Goal: Task Accomplishment & Management: Manage account settings

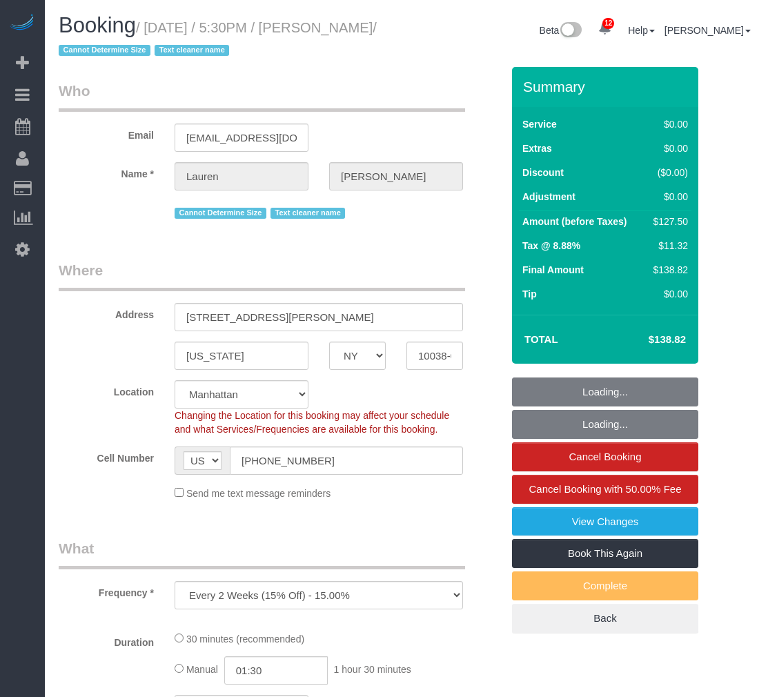
select select "NY"
select select "number:89"
select select "number:90"
select select "number:15"
select select "number:6"
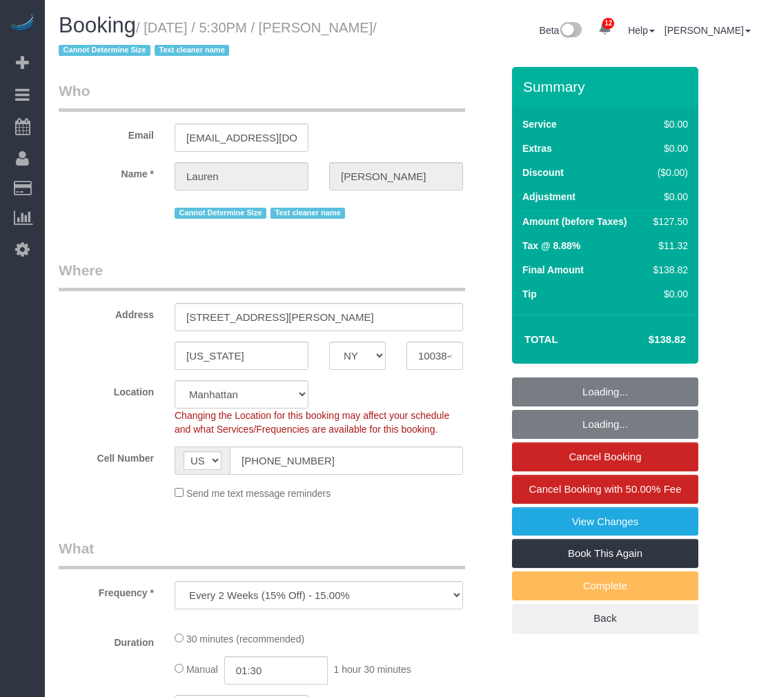
select select "object:1007"
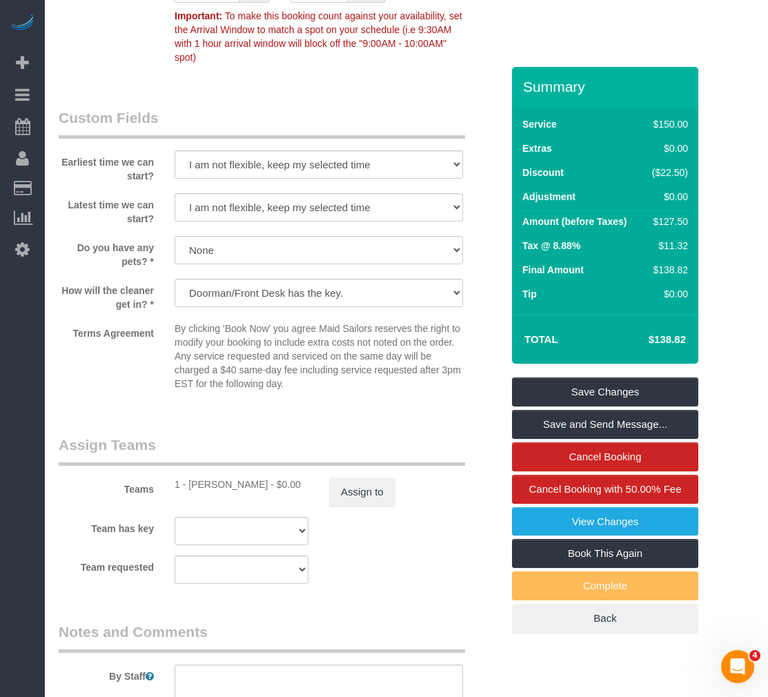
scroll to position [1587, 0]
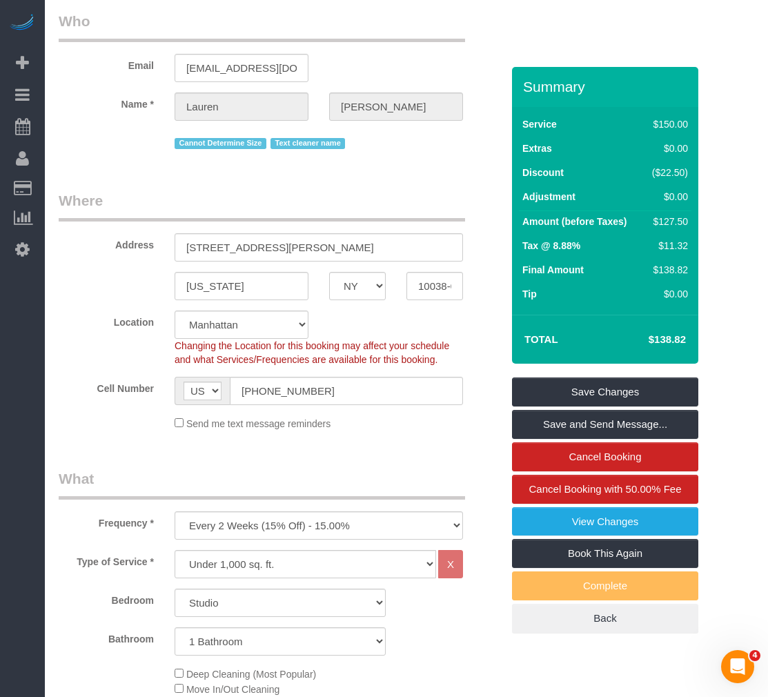
scroll to position [69, 0]
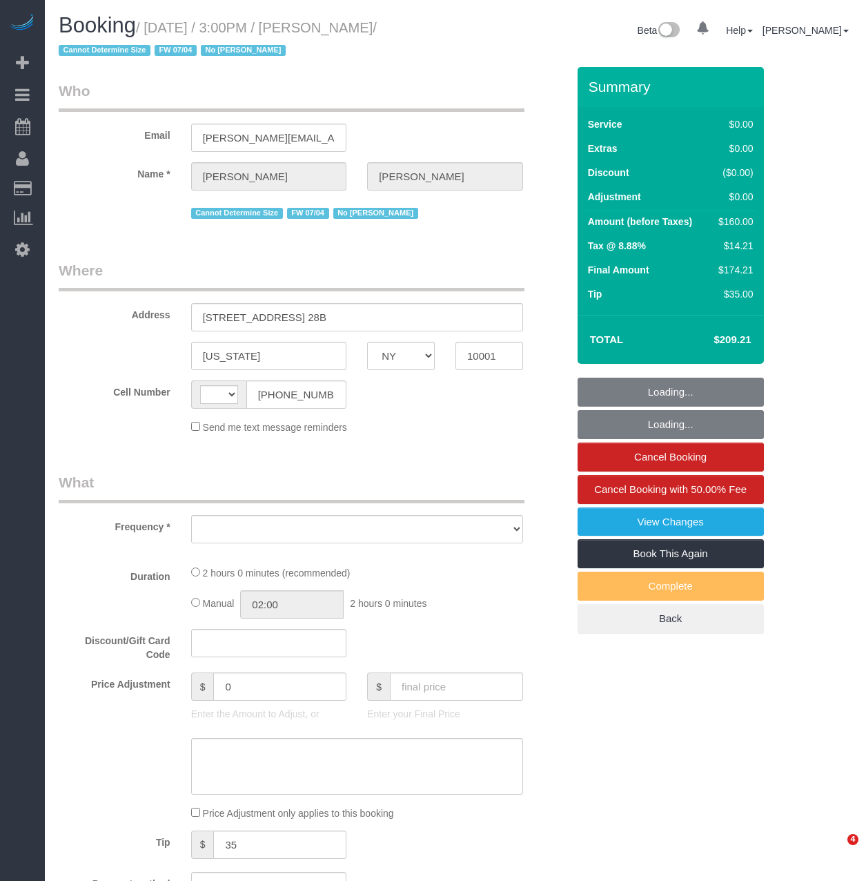
select select "NY"
select select "string:US"
select select "object:734"
select select "1"
select select "spot1"
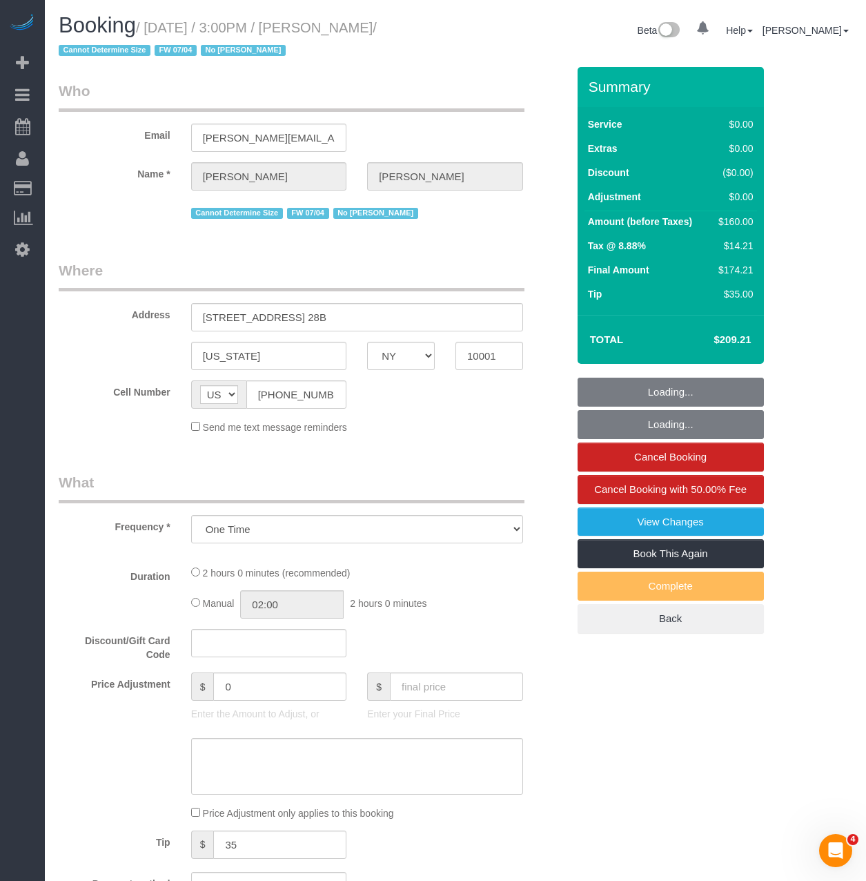
select select "number:56"
select select "number:78"
select select "number:15"
select select "number:6"
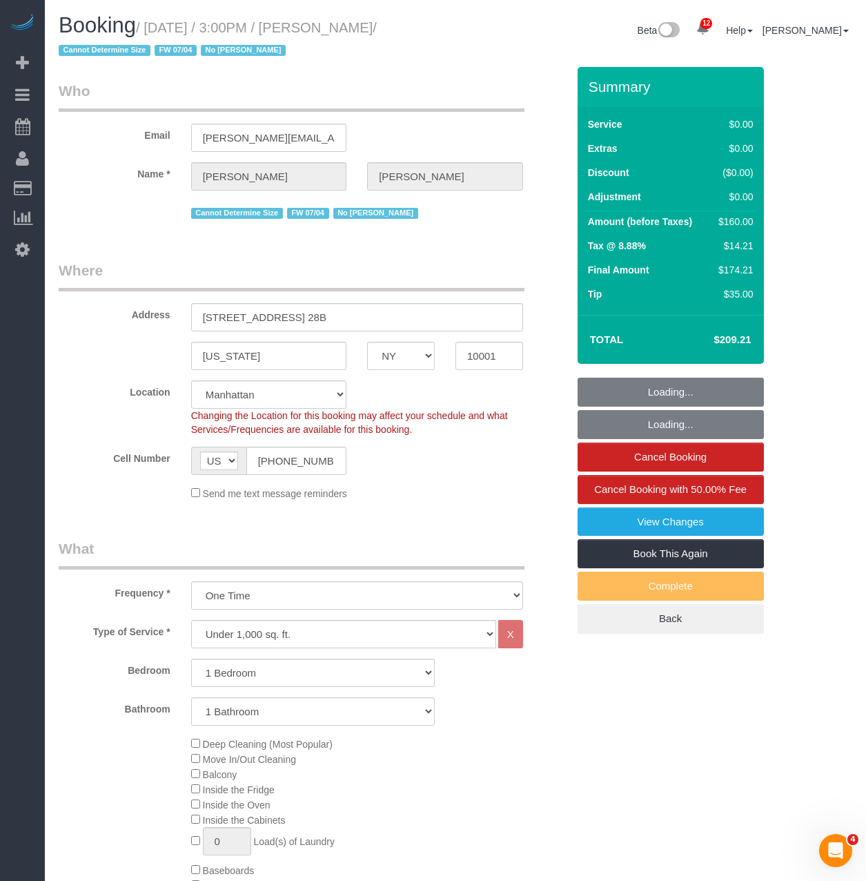
select select "object:993"
select select "1"
select select "string:stripe-pm_1Q9vBu4VGloSiKo7xltynOz2"
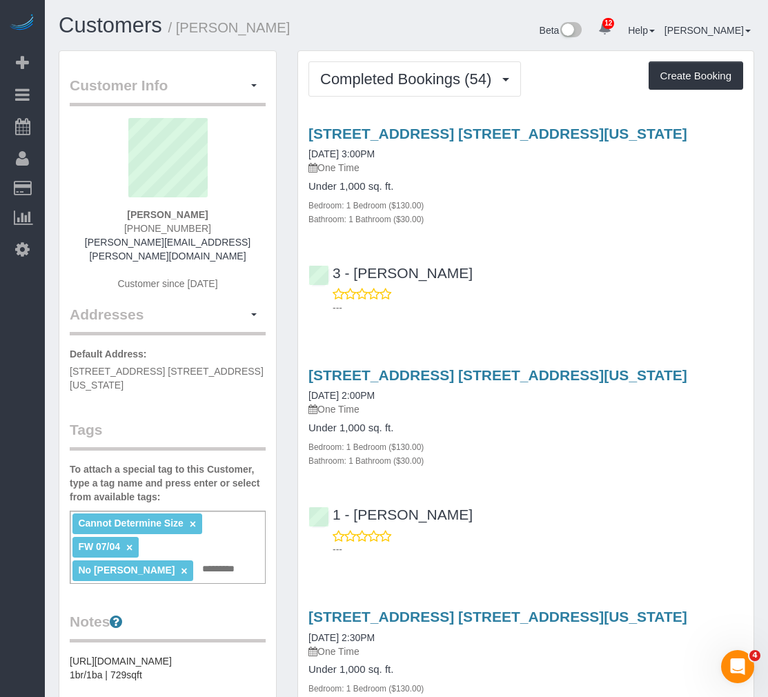
click at [366, 76] on span "Completed Bookings (54)" at bounding box center [409, 78] width 178 height 17
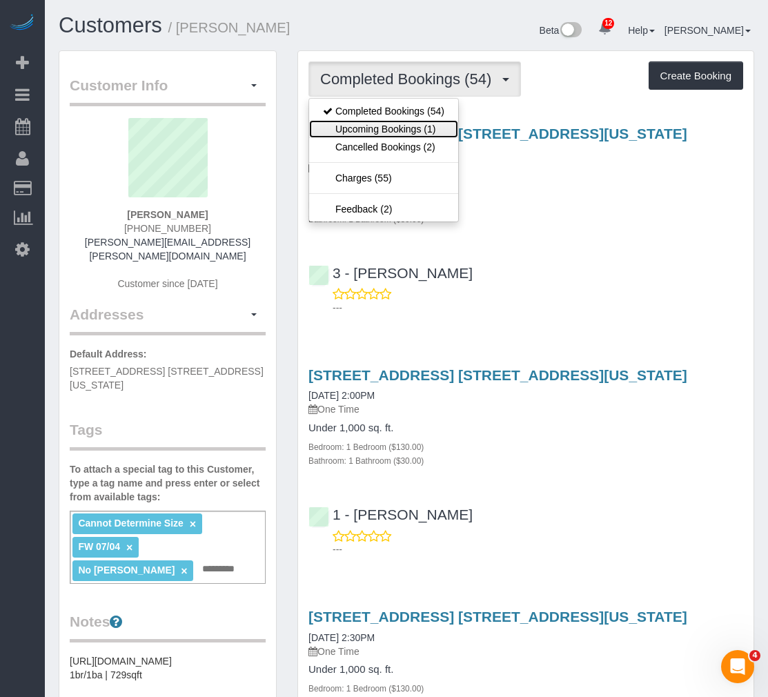
click at [379, 122] on link "Upcoming Bookings (1)" at bounding box center [383, 129] width 149 height 18
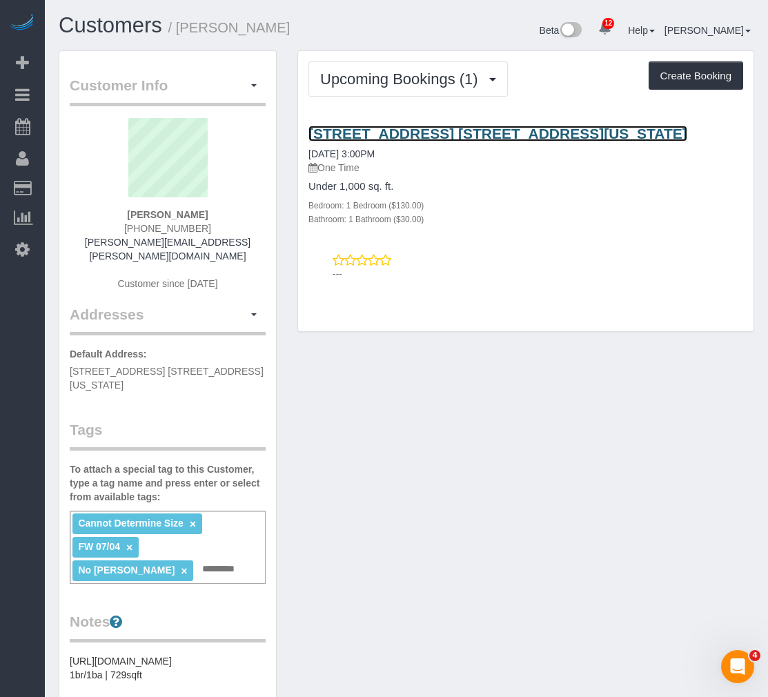
click at [404, 133] on link "800 6th Avenue, Apt. 28b, New York, NY 10001" at bounding box center [497, 134] width 379 height 16
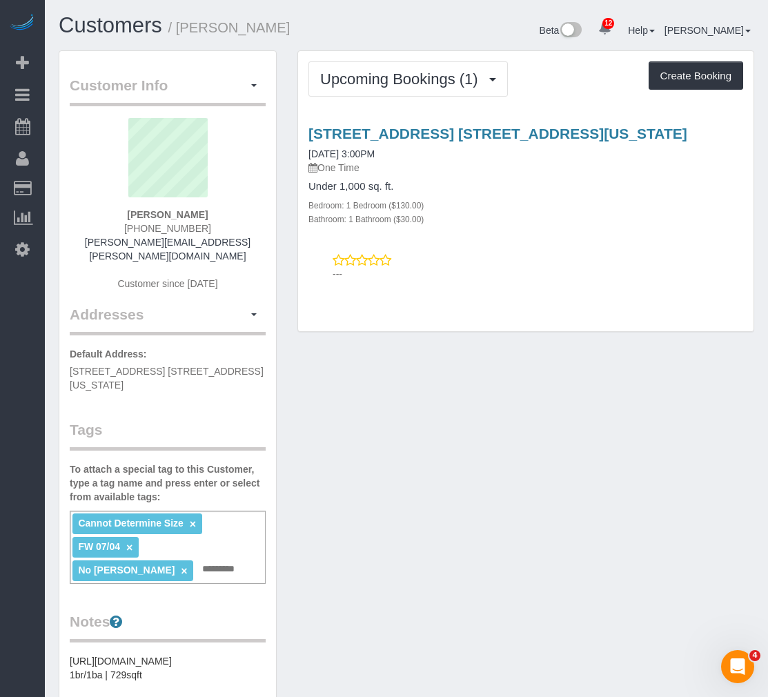
click at [384, 60] on div "Upcoming Bookings (1) Completed Bookings (54) Upcoming Bookings (1) Cancelled B…" at bounding box center [525, 191] width 455 height 281
click at [381, 77] on span "Upcoming Bookings (1)" at bounding box center [402, 78] width 165 height 17
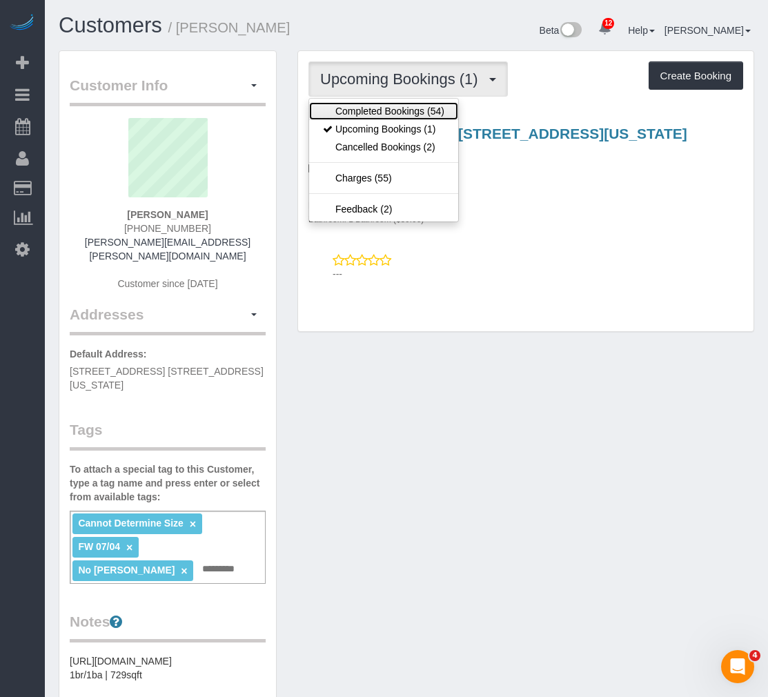
click at [371, 102] on link "Completed Bookings (54)" at bounding box center [383, 111] width 149 height 18
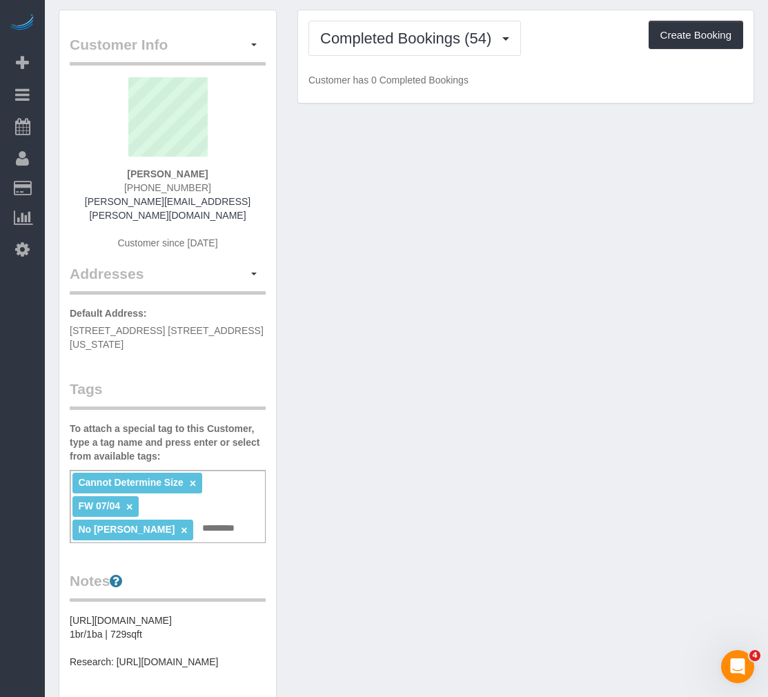
scroll to position [207, 0]
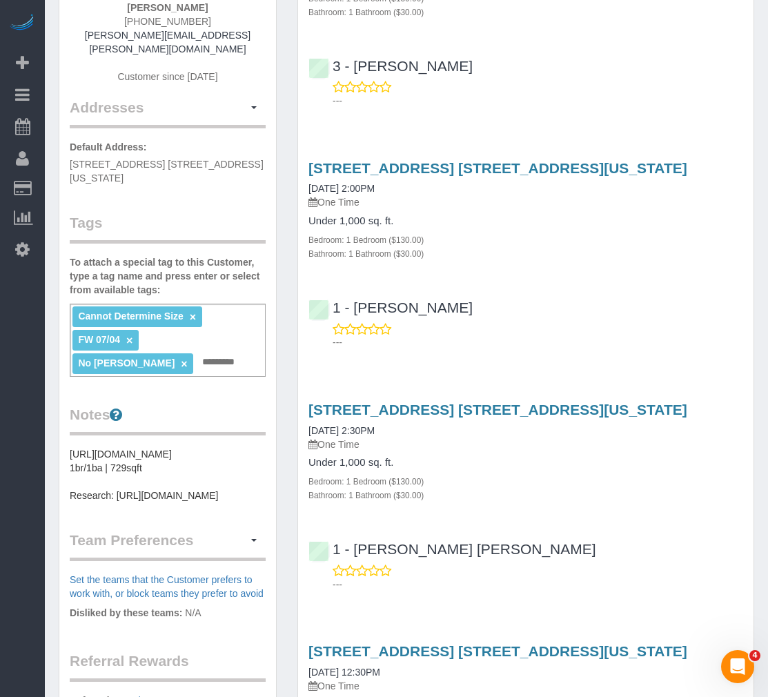
click at [230, 353] on input "text" at bounding box center [222, 362] width 47 height 18
type input "**********"
click at [213, 400] on div "Customer Info Edit Contact Info Send Message Email Preferences Special Sales Ta…" at bounding box center [167, 682] width 217 height 1677
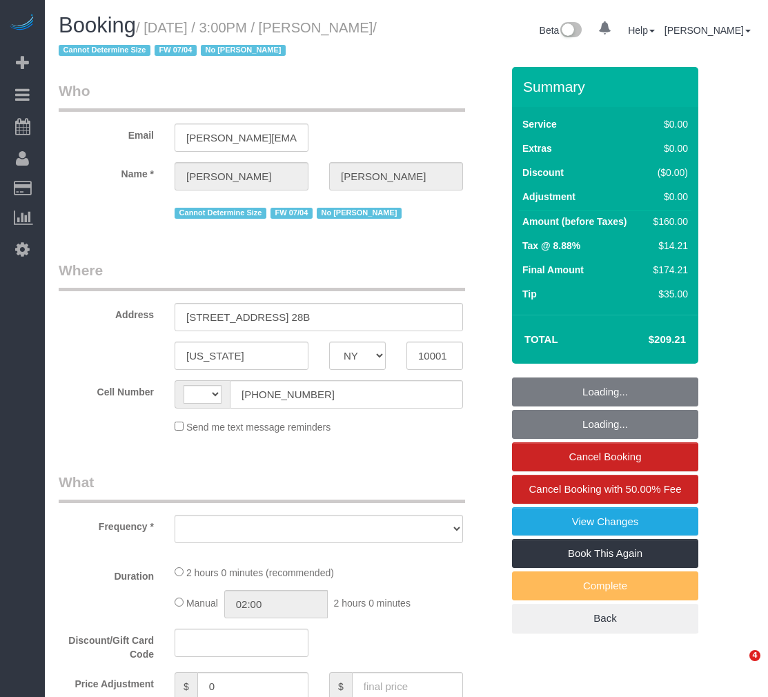
select select "NY"
select select "string:US"
select select "object:734"
select select "number:56"
select select "number:78"
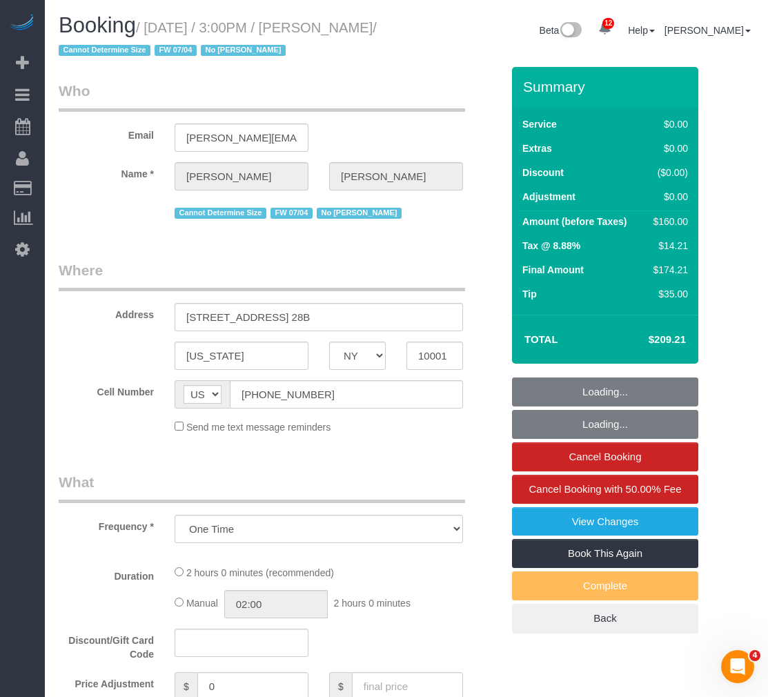
select select "number:15"
select select "number:6"
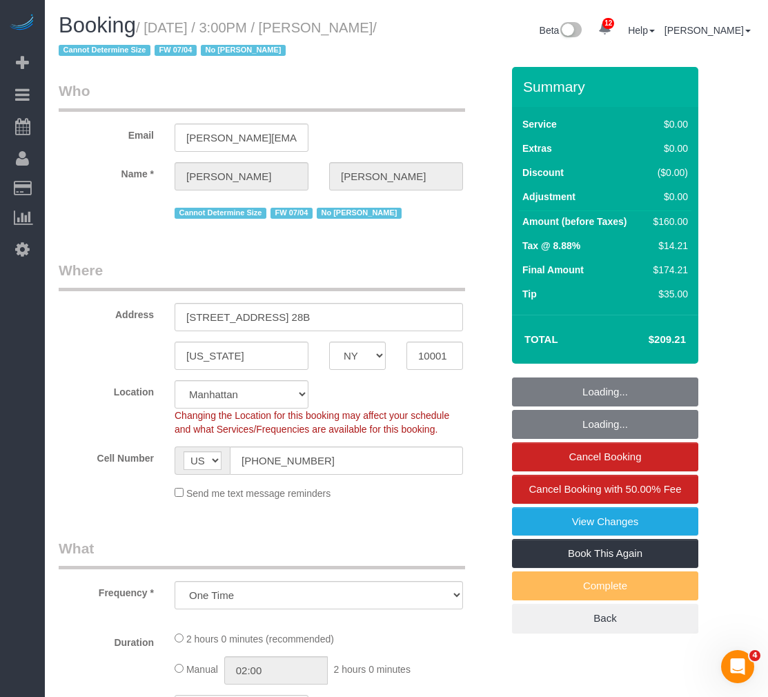
select select "1"
select select "spot1"
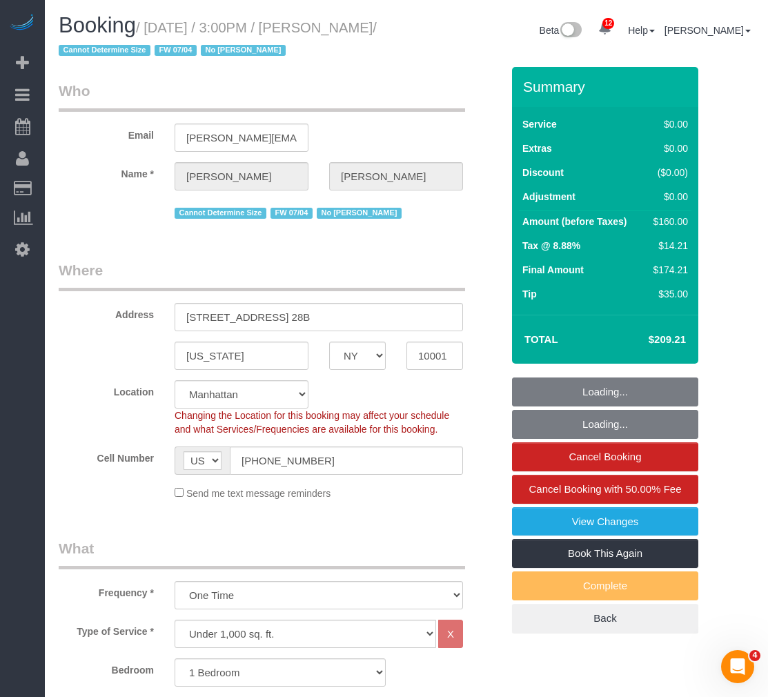
select select "object:1384"
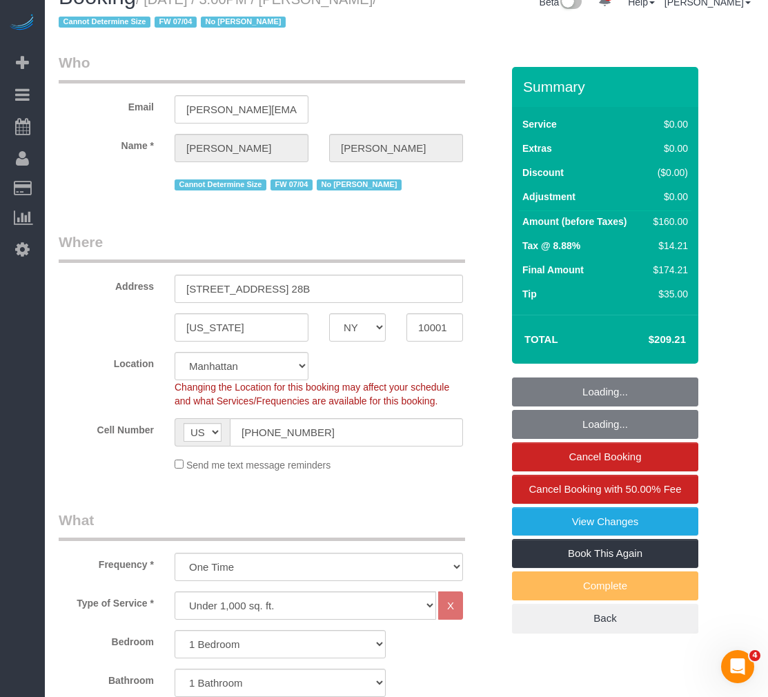
select select "1"
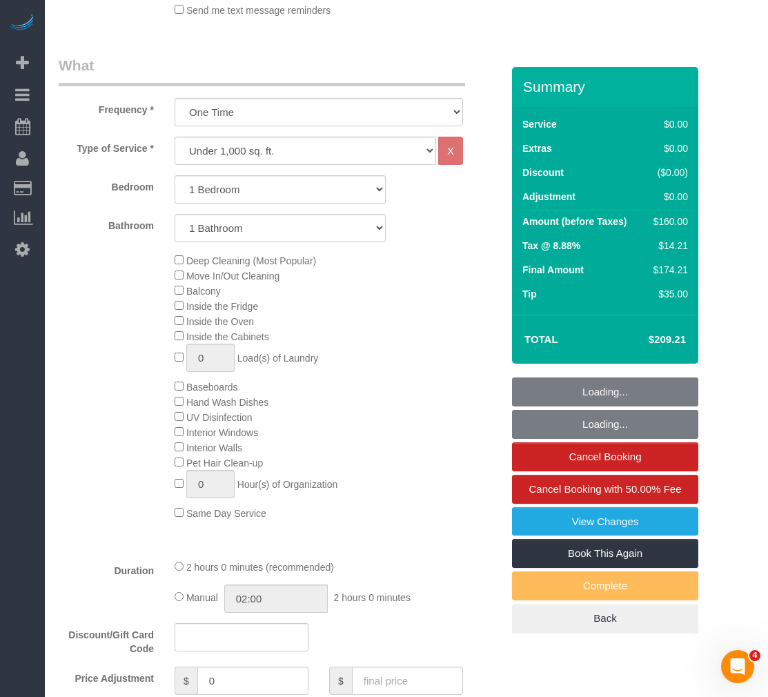
select select "string:stripe-pm_1Q9vBu4VGloSiKo7xltynOz2"
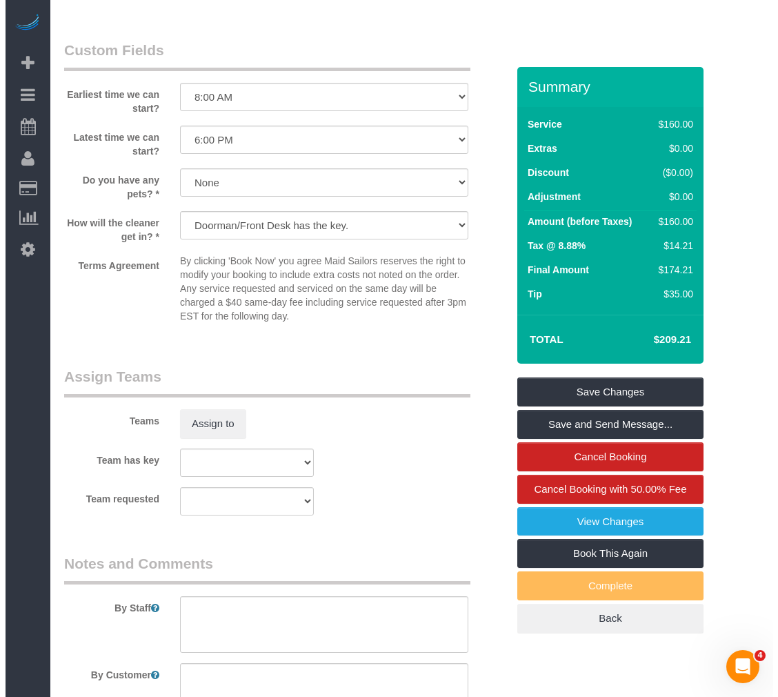
scroll to position [1518, 0]
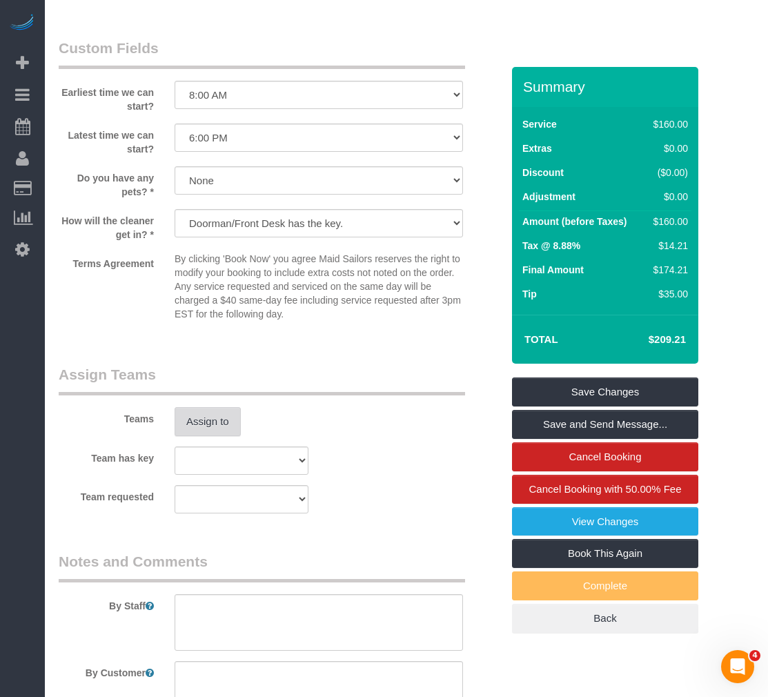
click at [175, 432] on button "Assign to" at bounding box center [208, 421] width 66 height 29
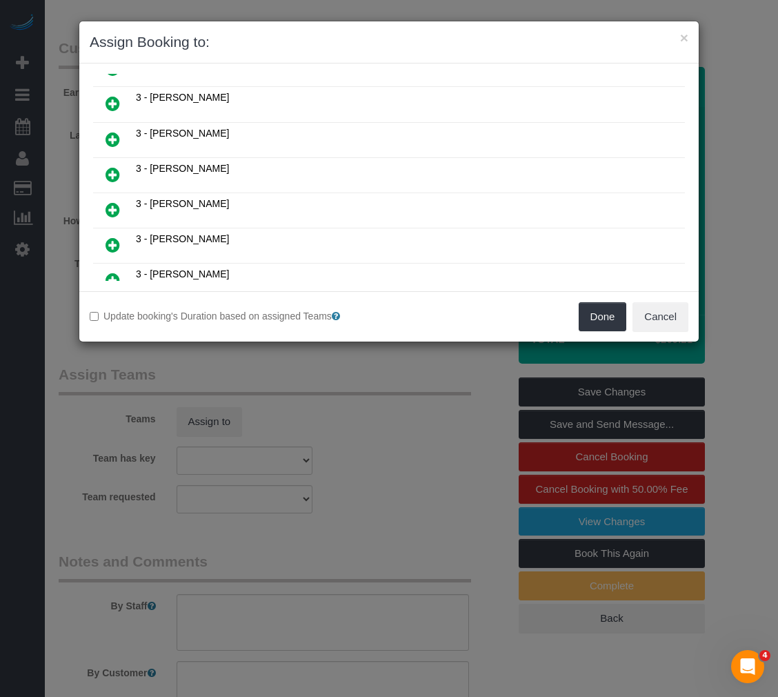
scroll to position [776, 0]
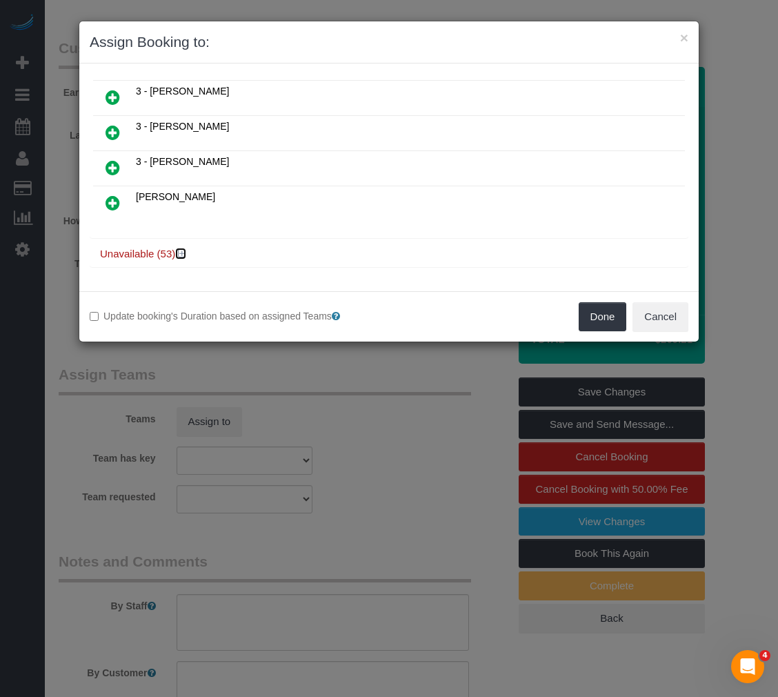
click at [184, 250] on icon at bounding box center [182, 253] width 8 height 10
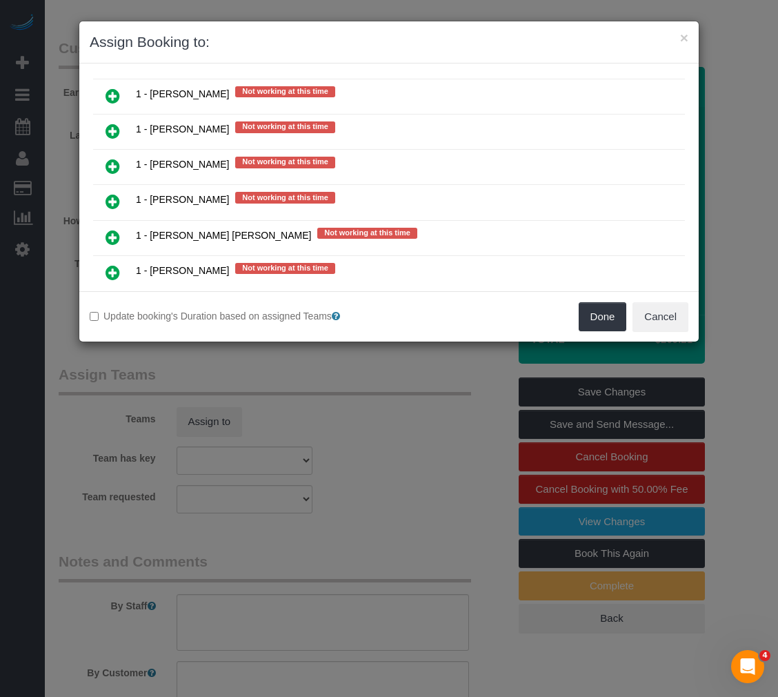
click at [107, 168] on icon at bounding box center [113, 166] width 14 height 17
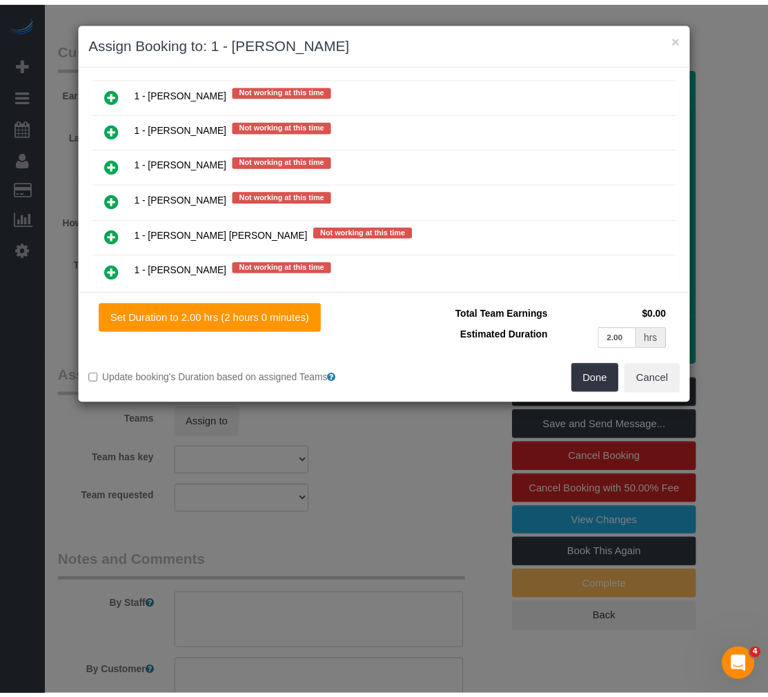
scroll to position [1154, 0]
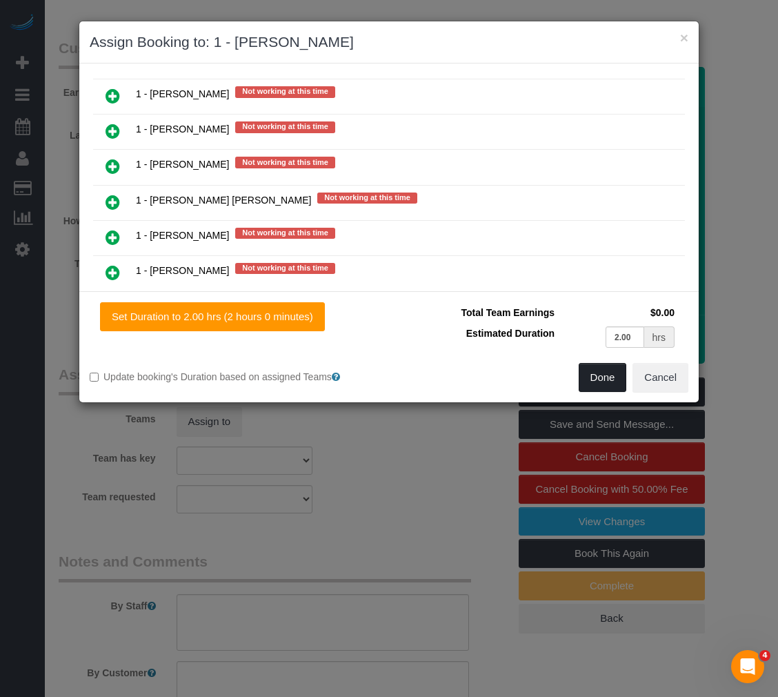
click at [601, 382] on button "Done" at bounding box center [603, 377] width 48 height 29
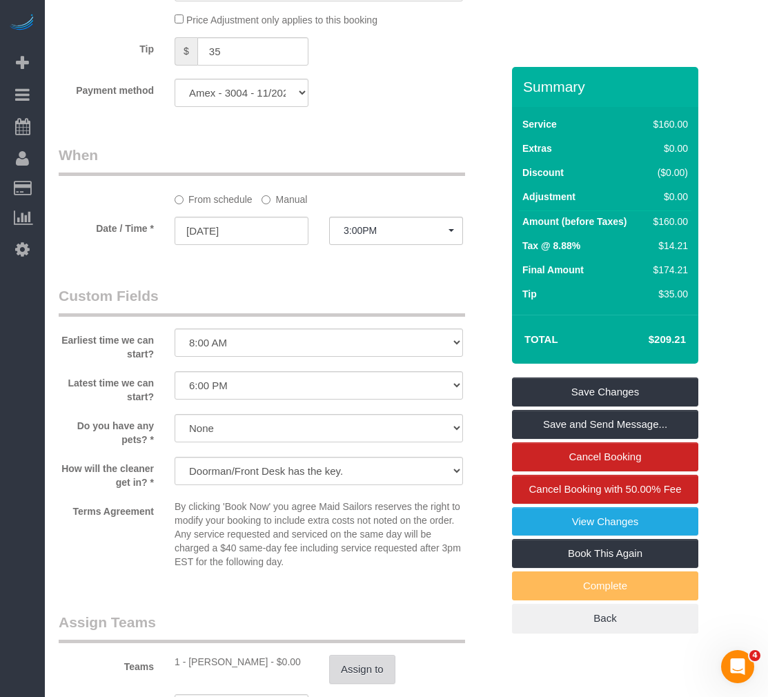
scroll to position [1242, 0]
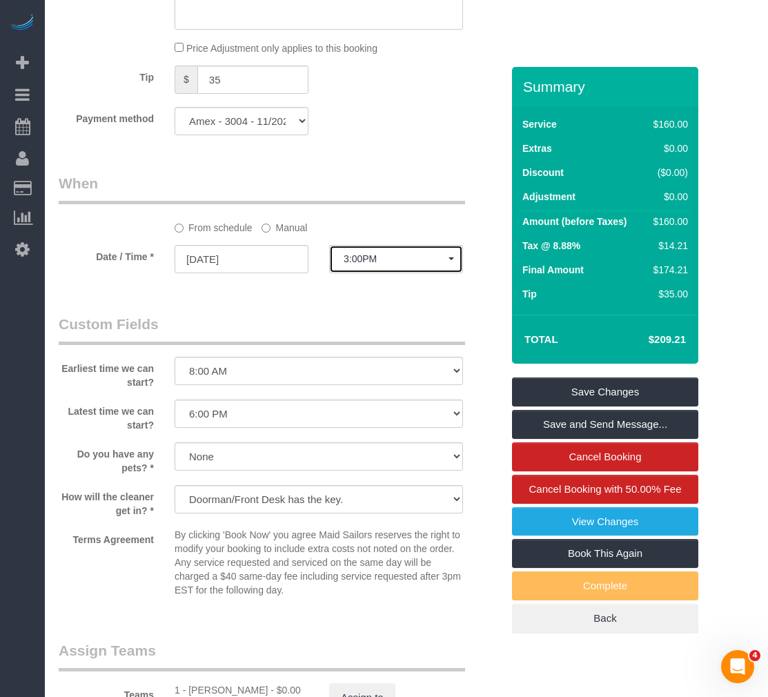
click at [347, 259] on span "3:00PM" at bounding box center [396, 258] width 105 height 11
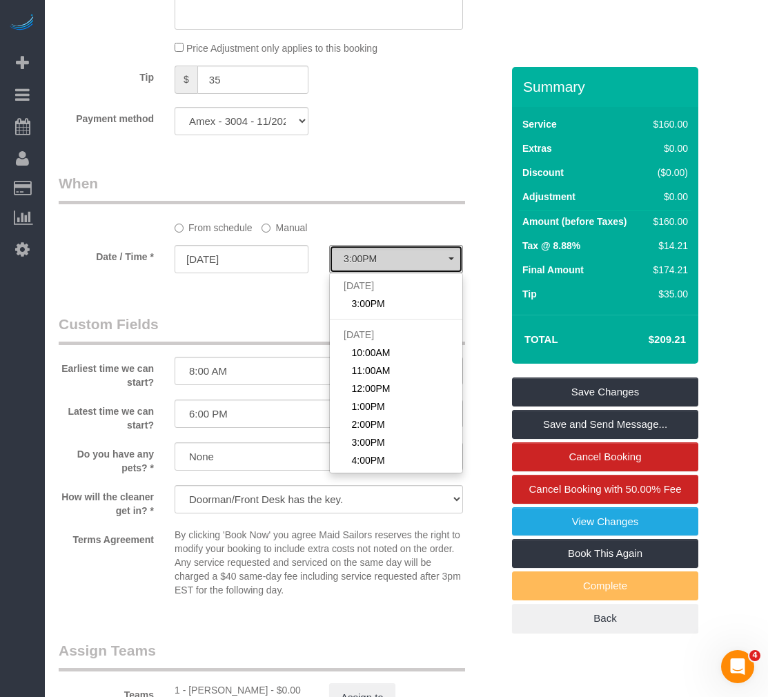
click at [368, 265] on button "3:00PM" at bounding box center [396, 259] width 134 height 28
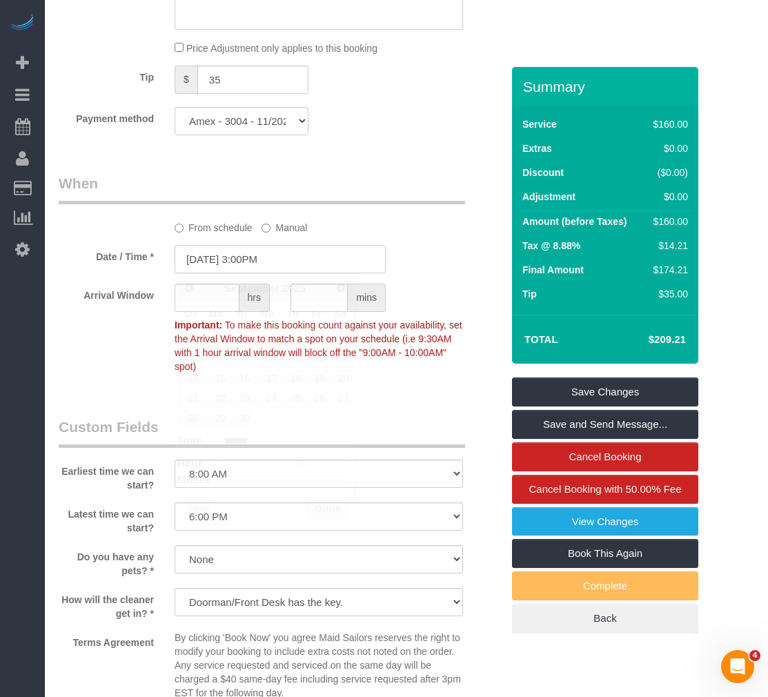
click at [265, 262] on input "09/05/2025 3:00PM" at bounding box center [280, 259] width 211 height 28
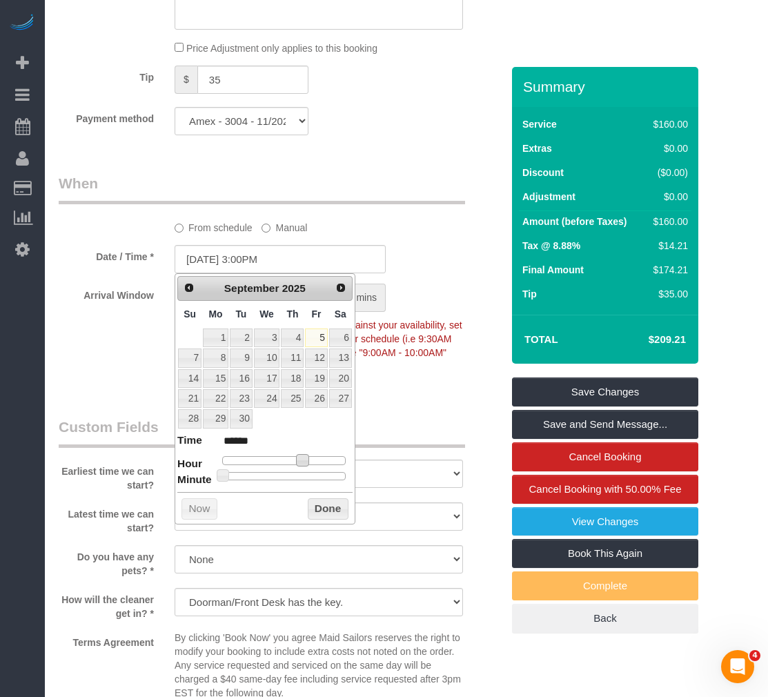
type input "09/05/2025 2:00PM"
type input "******"
type input "09/05/2025 1:00PM"
type input "******"
type input "09/05/2025 12:00PM"
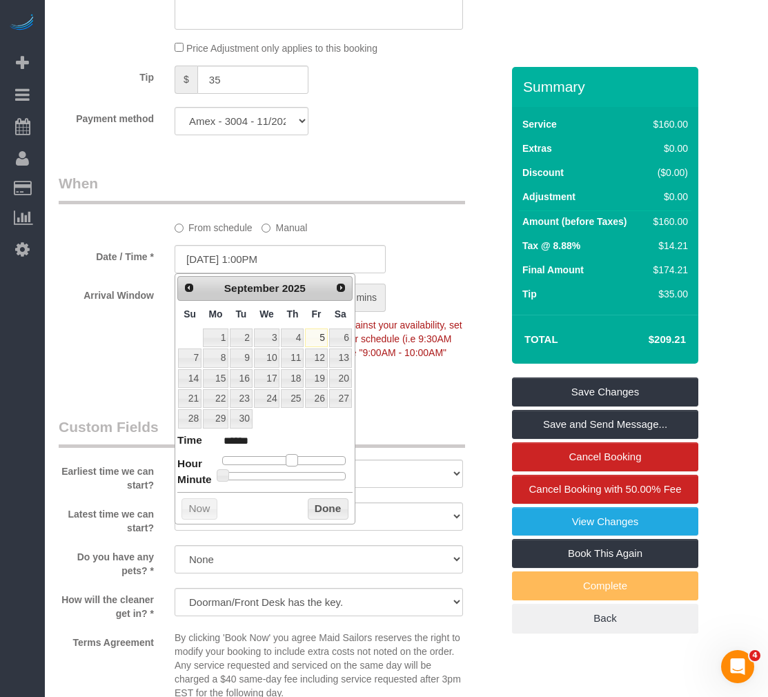
type input "*******"
type input "09/05/2025 11:00AM"
type input "*******"
type input "09/05/2025 10:00AM"
type input "*******"
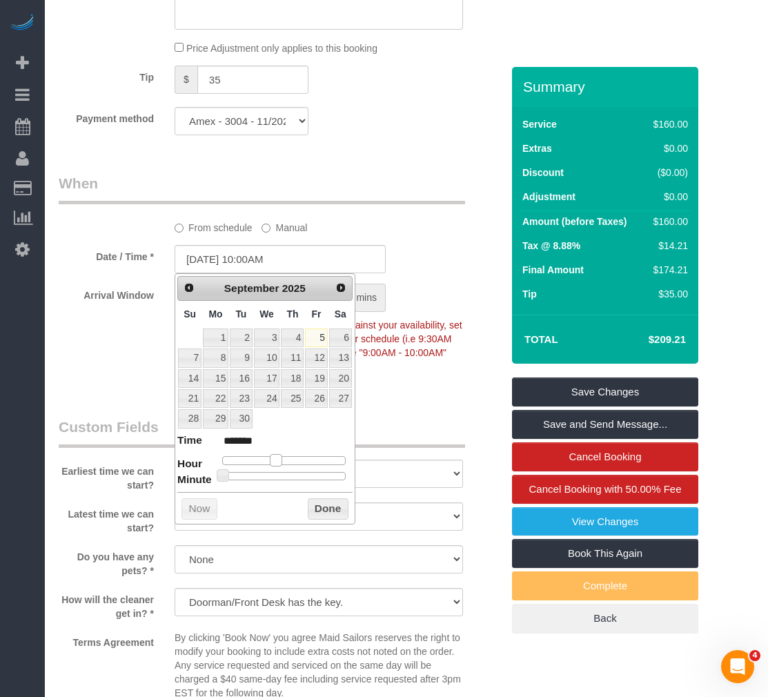
drag, startPoint x: 300, startPoint y: 463, endPoint x: 277, endPoint y: 463, distance: 22.8
click at [277, 463] on span at bounding box center [276, 460] width 12 height 12
type input "09/05/2025 10:25AM"
type input "*******"
click at [280, 476] on div at bounding box center [284, 476] width 124 height 8
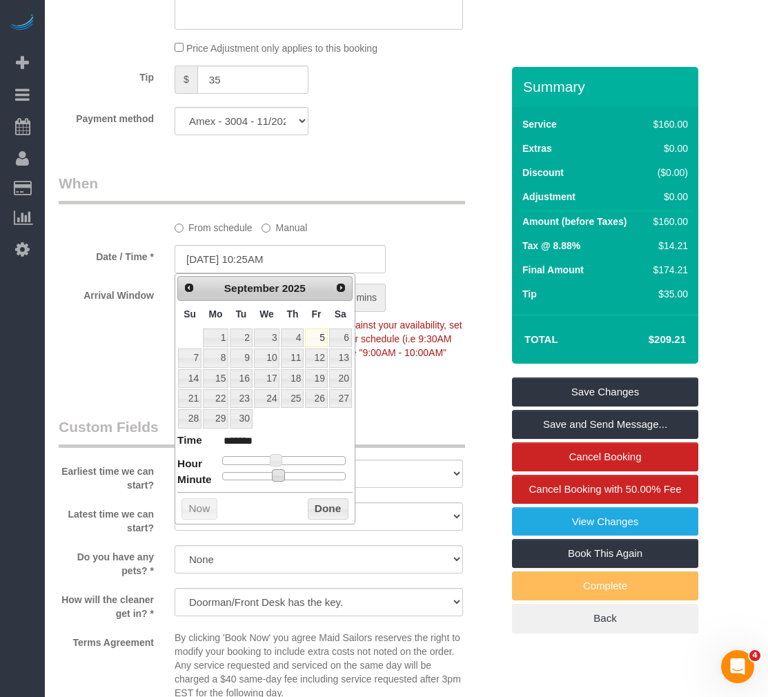
type input "09/05/2025 10:30AM"
type input "*******"
click at [337, 516] on button "Done" at bounding box center [328, 509] width 41 height 22
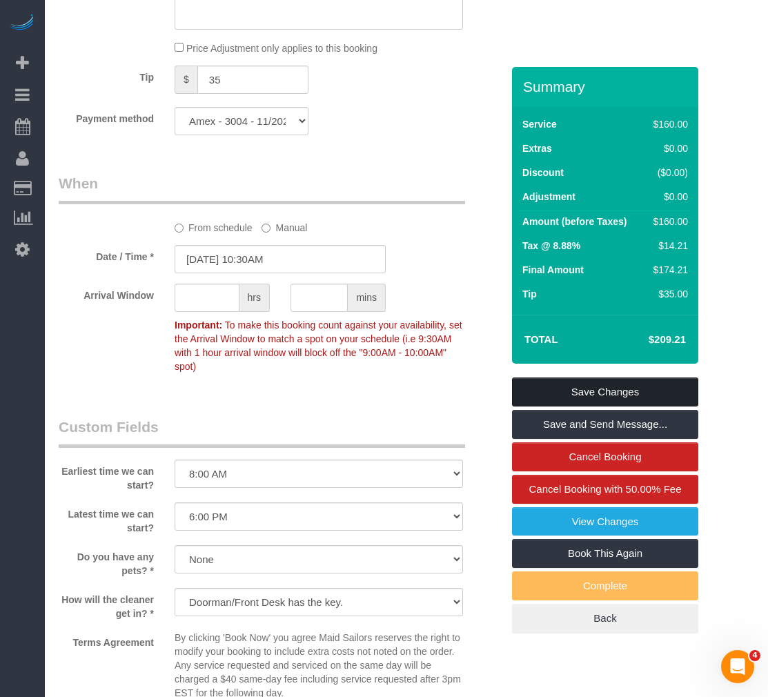
click at [534, 393] on link "Save Changes" at bounding box center [605, 391] width 186 height 29
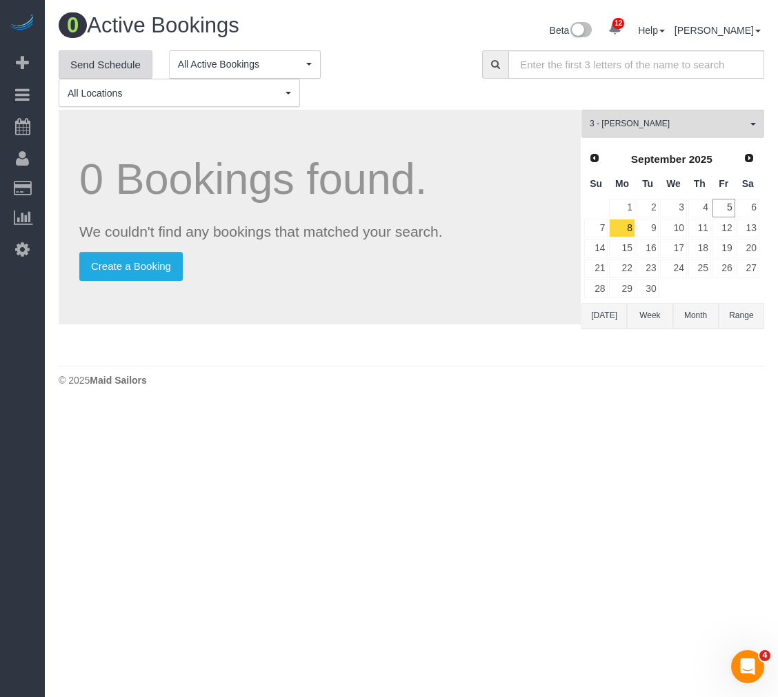
click at [137, 61] on link "Send Schedule" at bounding box center [106, 64] width 94 height 29
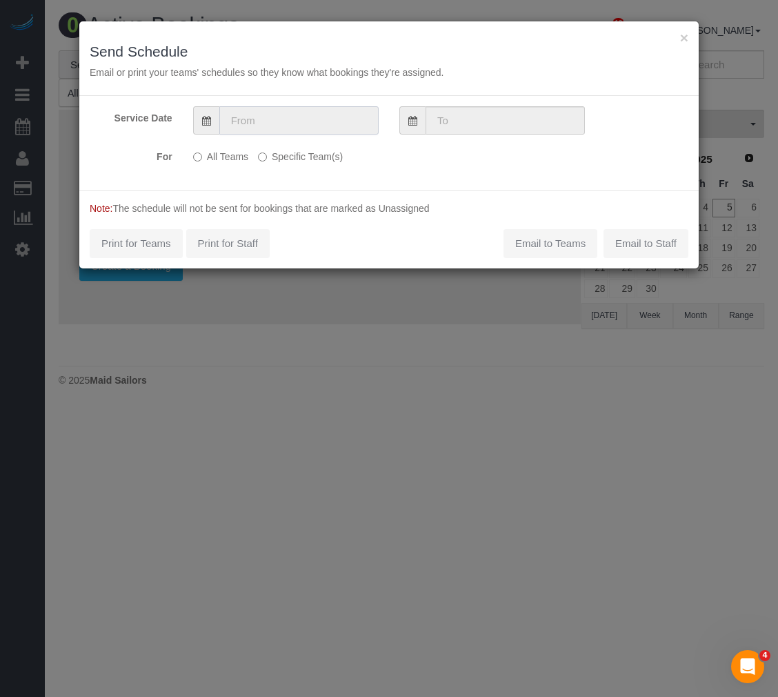
click at [274, 128] on input "text" at bounding box center [298, 120] width 159 height 28
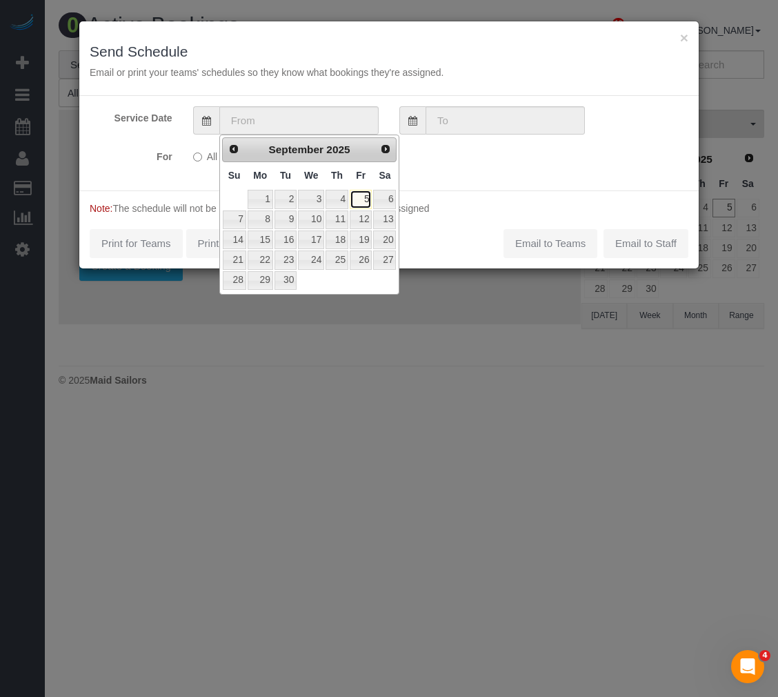
click at [369, 200] on link "5" at bounding box center [361, 199] width 22 height 19
type input "[DATE]"
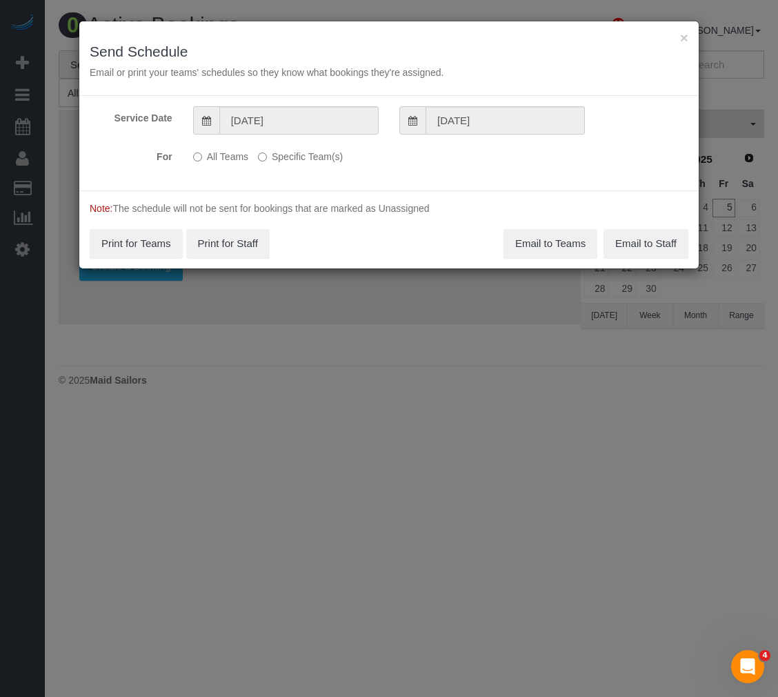
click at [262, 152] on label "Specific Team(s)" at bounding box center [300, 154] width 85 height 19
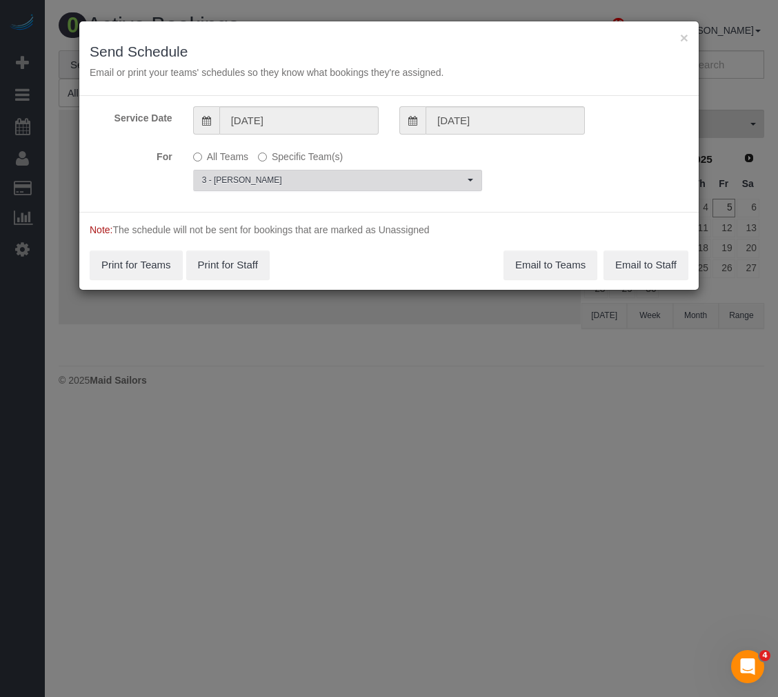
click at [271, 180] on span "3 - [PERSON_NAME]" at bounding box center [333, 181] width 262 height 12
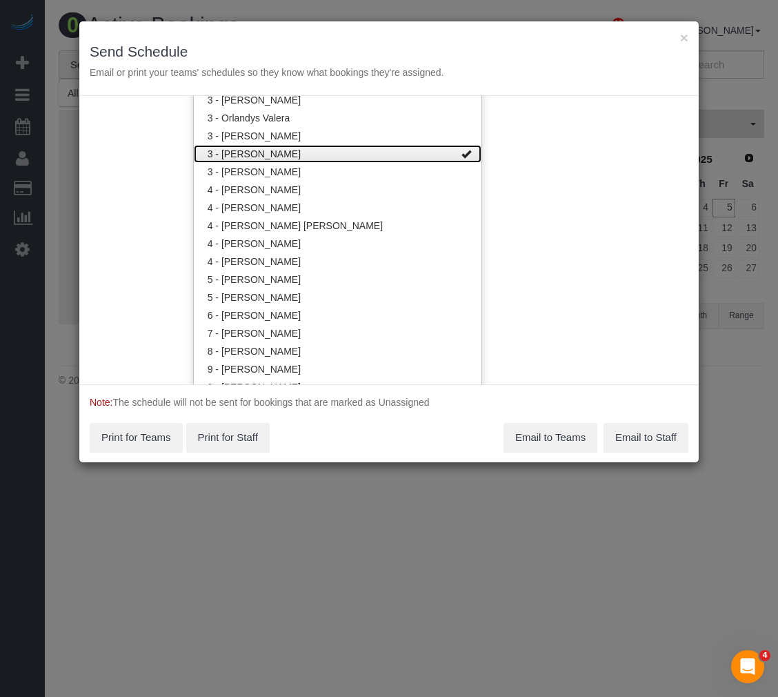
click at [293, 155] on link "3 - [PERSON_NAME]" at bounding box center [338, 154] width 288 height 18
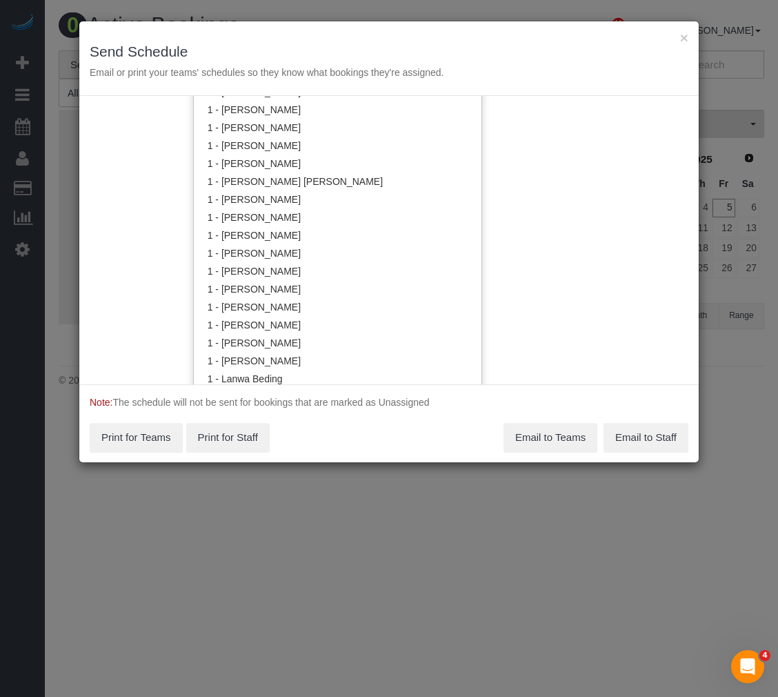
scroll to position [288, 0]
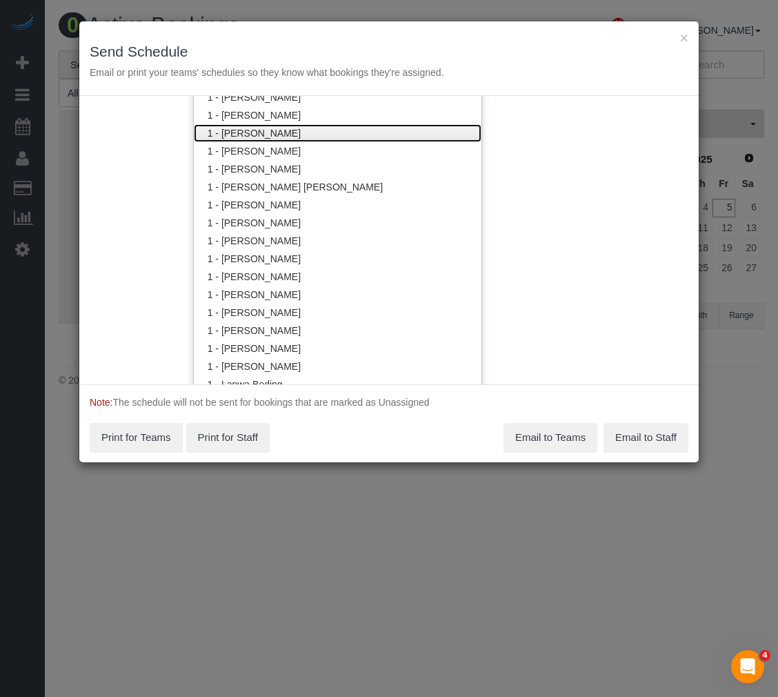
click at [304, 131] on link "1 - [PERSON_NAME]" at bounding box center [338, 133] width 288 height 18
click at [451, 442] on div "Note: The schedule will not be sent for bookings that are marked as Unassigned …" at bounding box center [389, 423] width 620 height 78
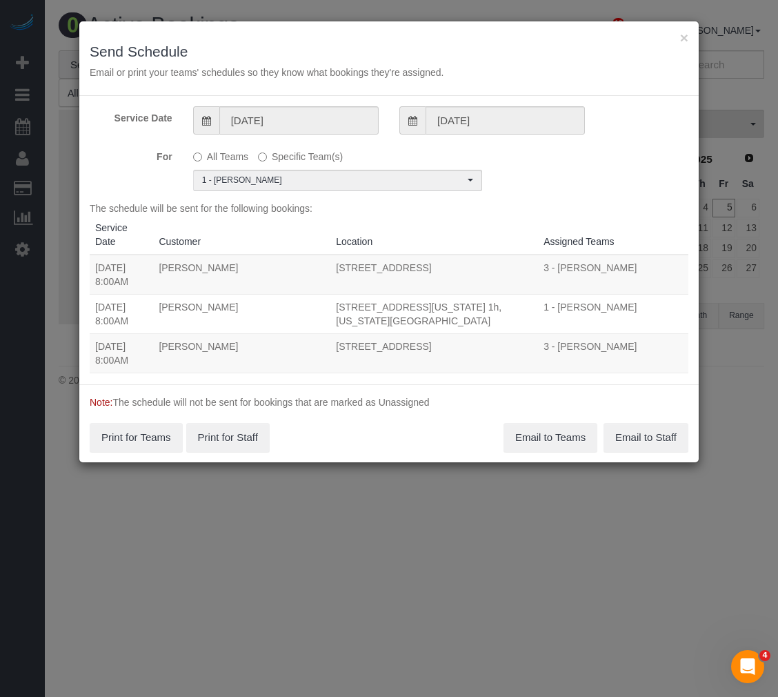
scroll to position [0, 0]
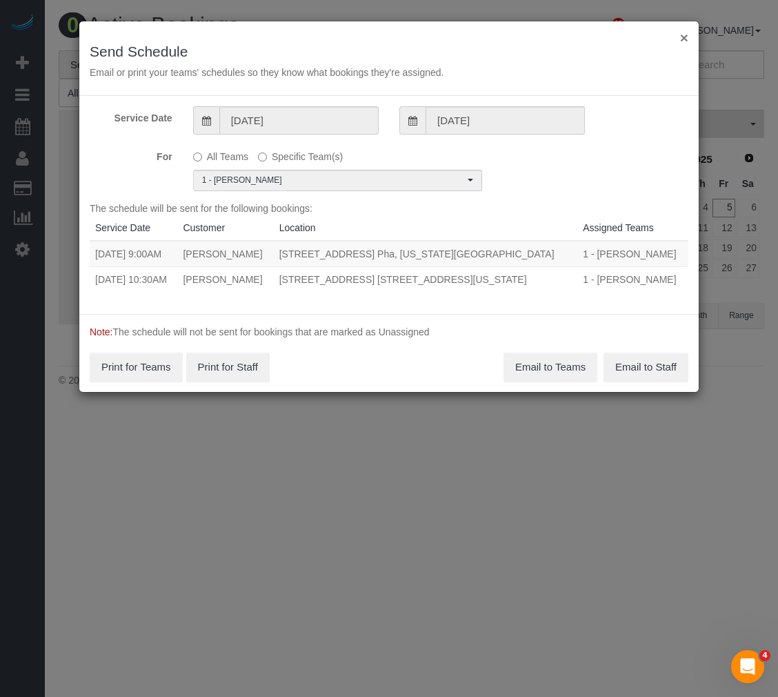
click at [680, 35] on button "×" at bounding box center [684, 37] width 8 height 14
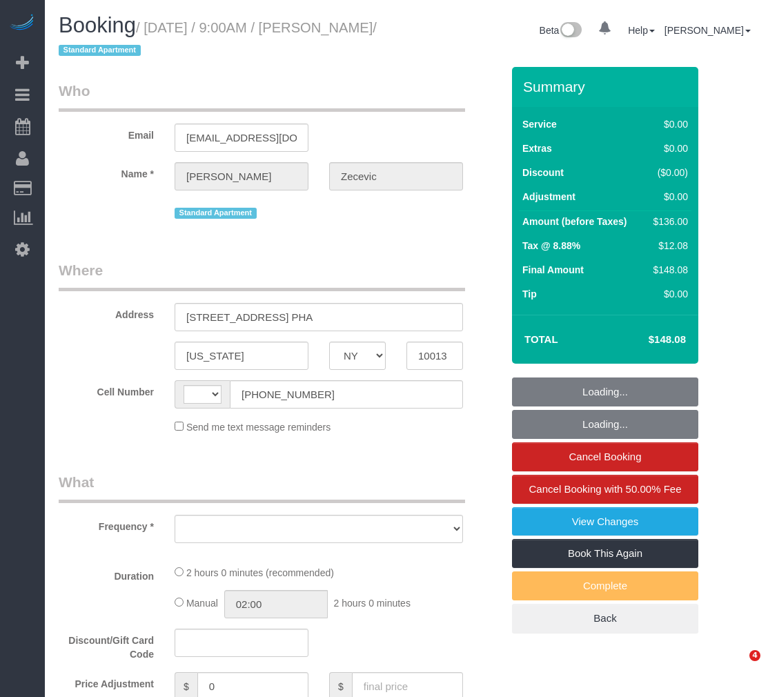
select select "NY"
select select "string:[GEOGRAPHIC_DATA]"
select select "object:485"
select select "string:stripe-pm_1RYTMZ4VGloSiKo7i57IXIcV"
select select "1"
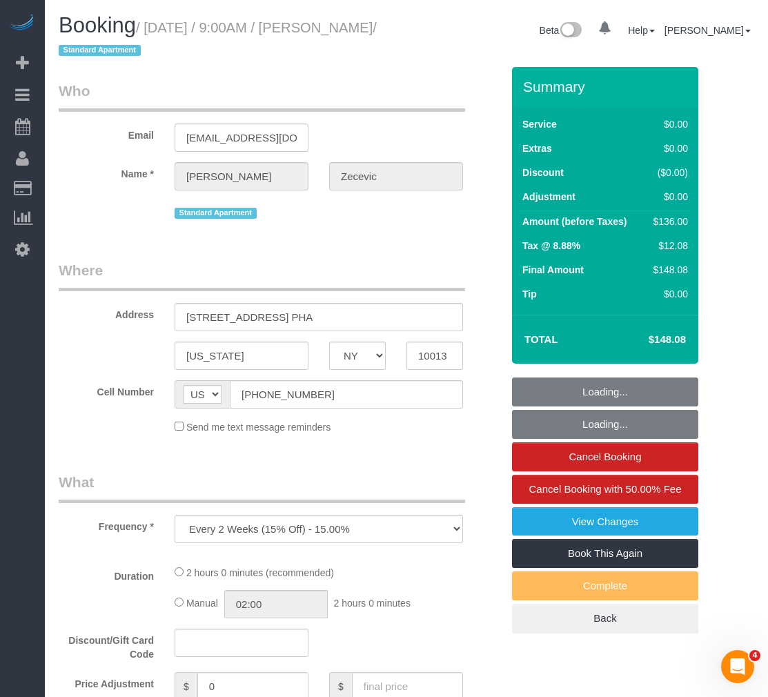
select select "spot1"
select select "number:56"
select select "number:70"
select select "number:15"
select select "number:5"
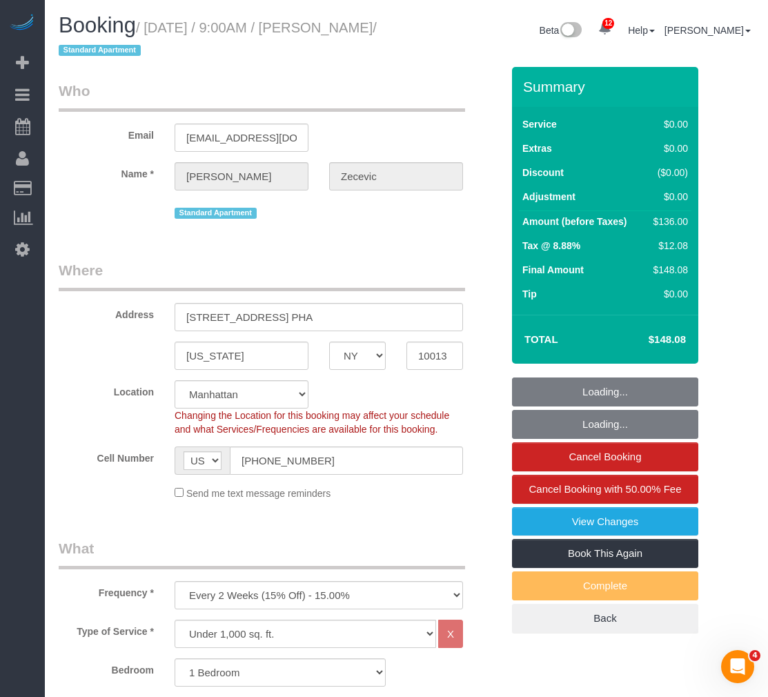
select select "object:1384"
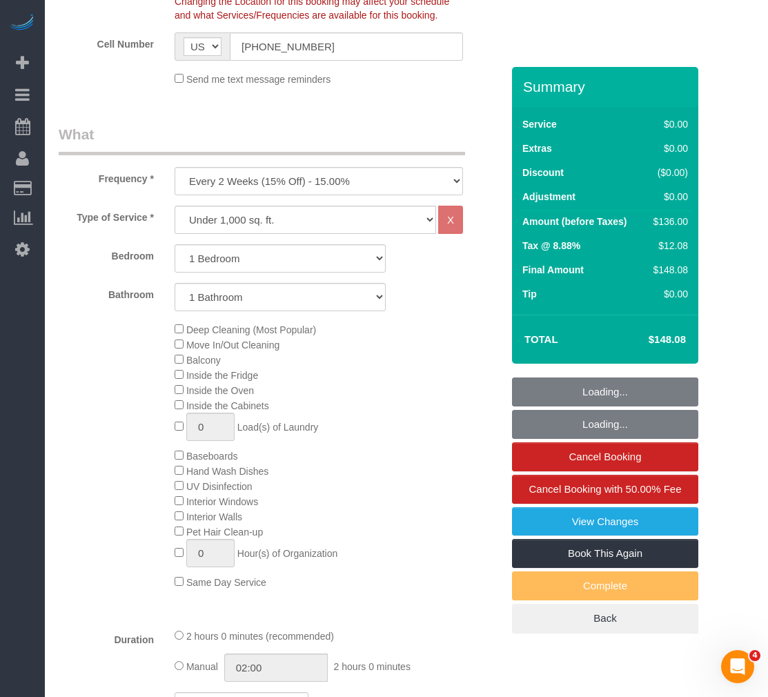
select select "1"
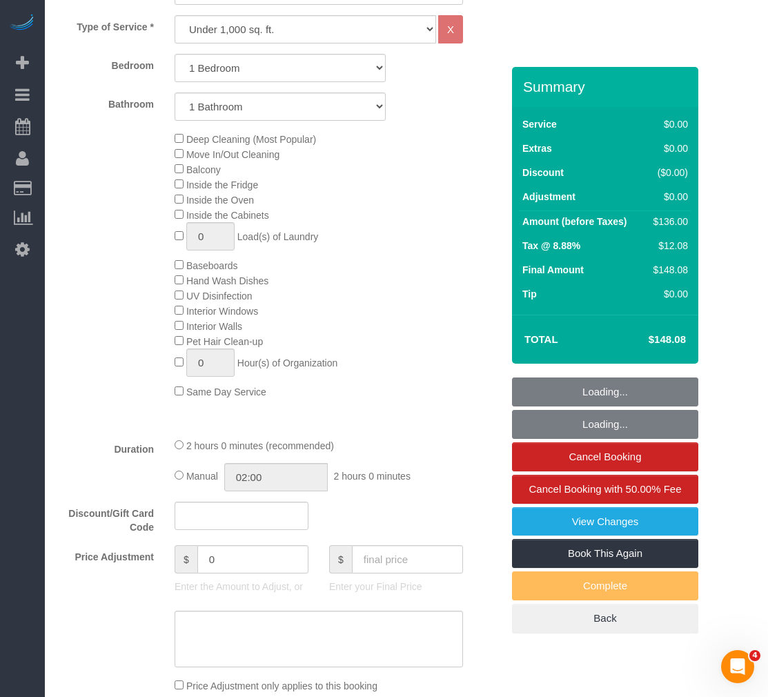
select select "spot43"
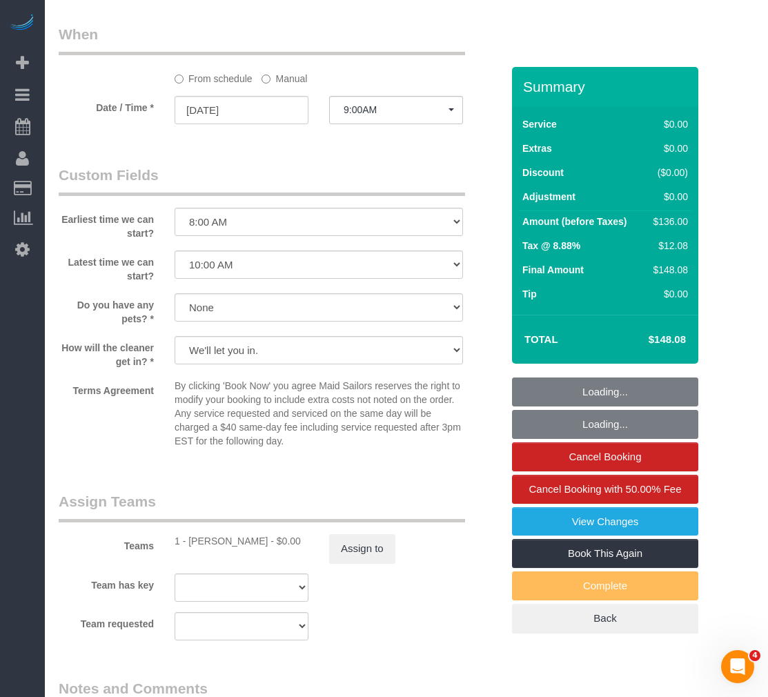
scroll to position [1587, 0]
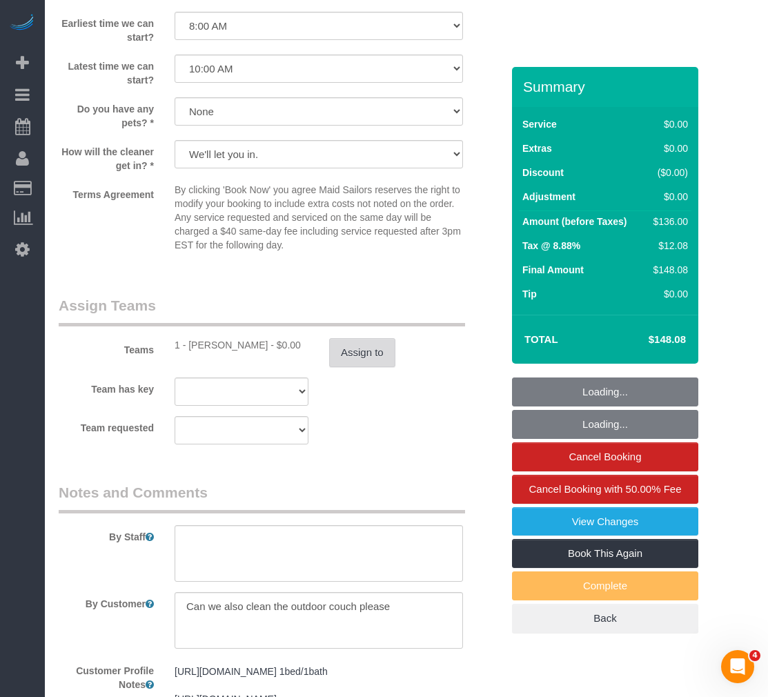
click at [360, 353] on button "Assign to" at bounding box center [362, 352] width 66 height 29
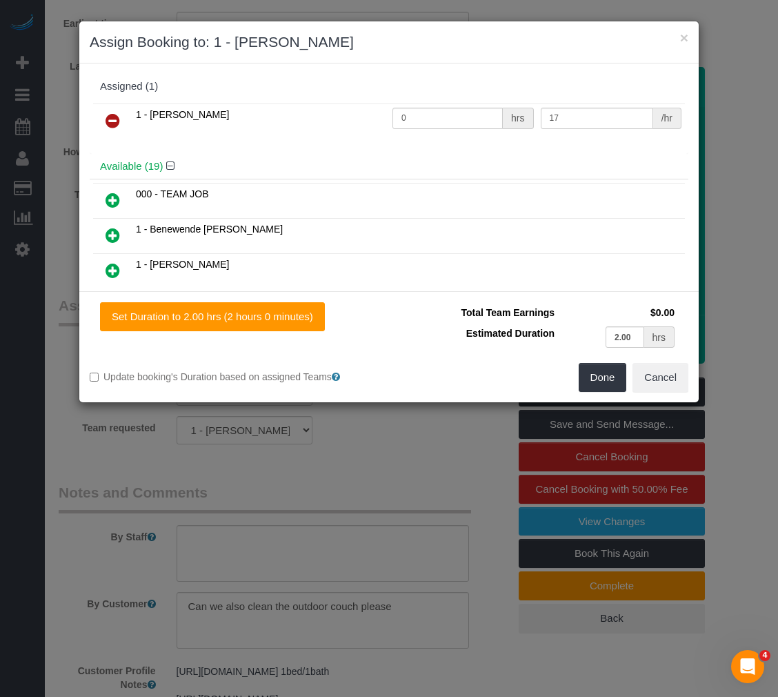
click at [117, 121] on icon at bounding box center [113, 120] width 14 height 17
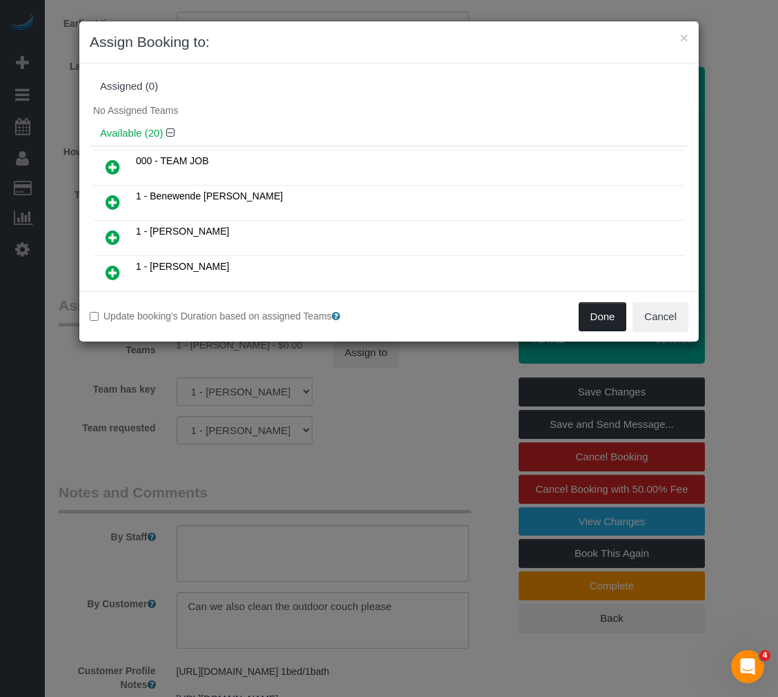
click at [593, 313] on button "Done" at bounding box center [603, 316] width 48 height 29
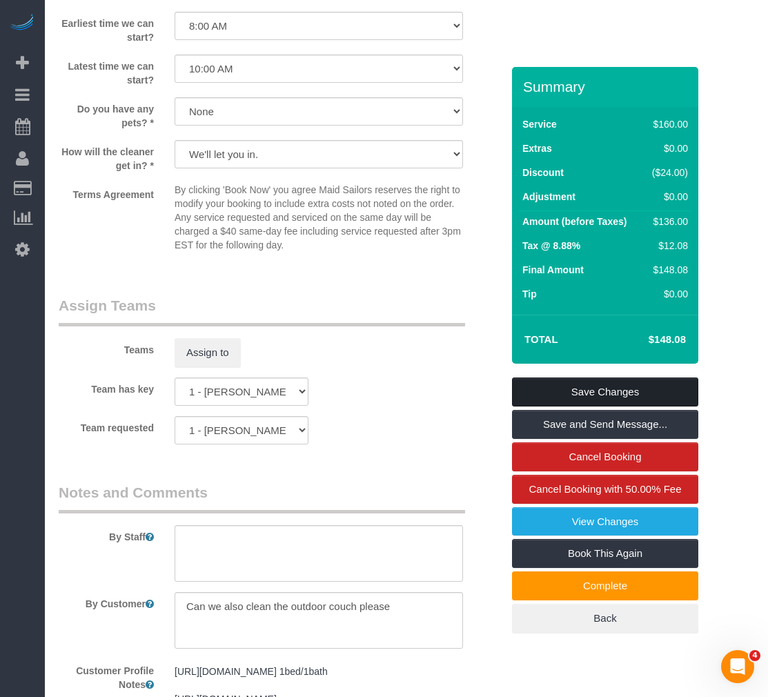
click at [594, 390] on link "Save Changes" at bounding box center [605, 391] width 186 height 29
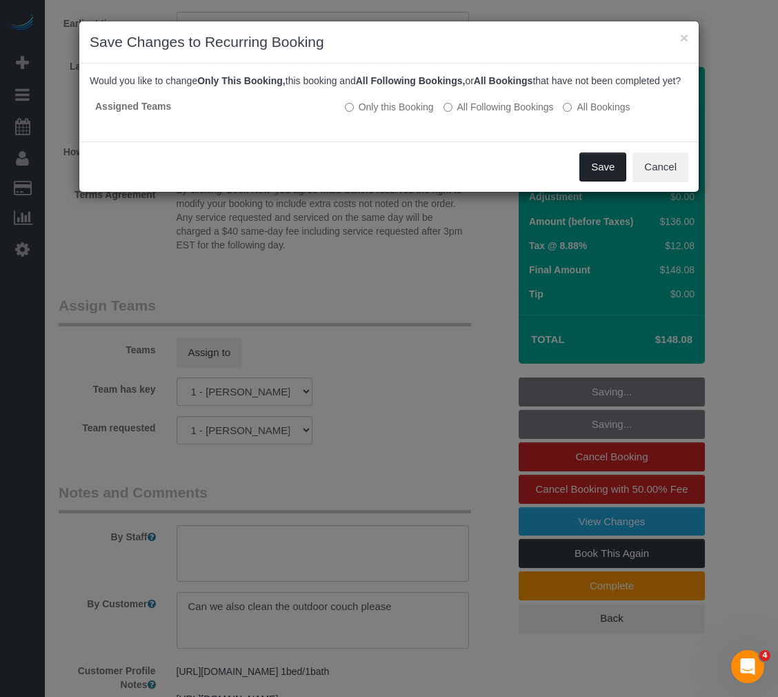
click at [604, 181] on button "Save" at bounding box center [603, 167] width 47 height 29
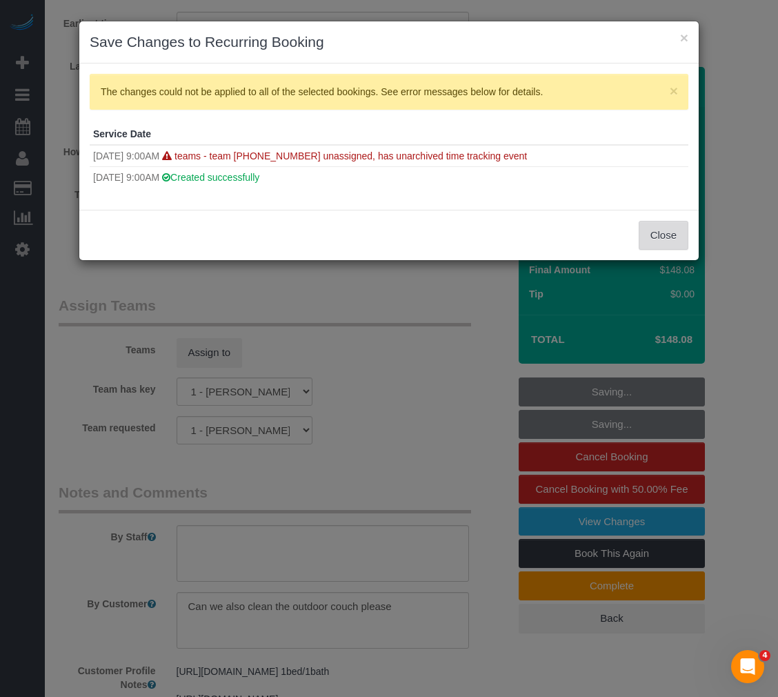
click at [682, 235] on button "Close" at bounding box center [664, 235] width 50 height 29
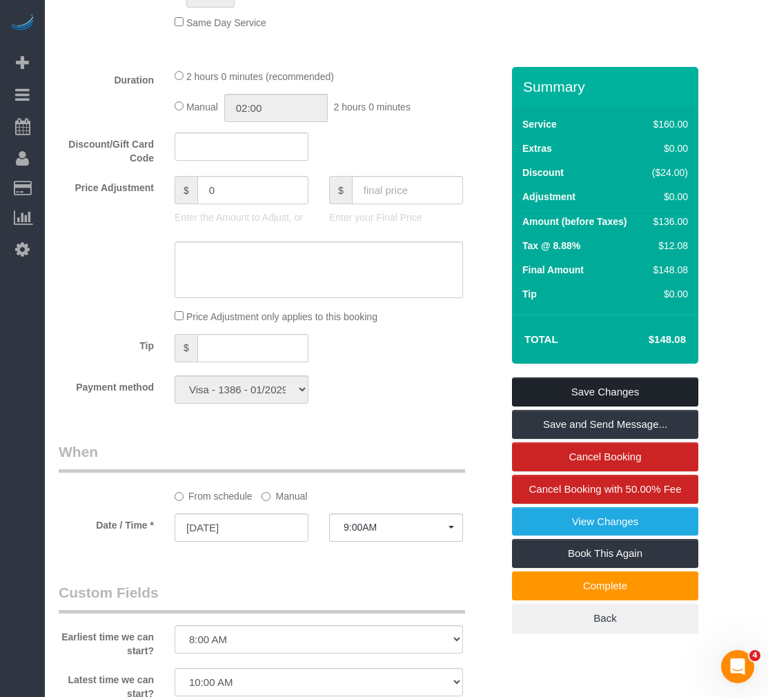
scroll to position [897, 0]
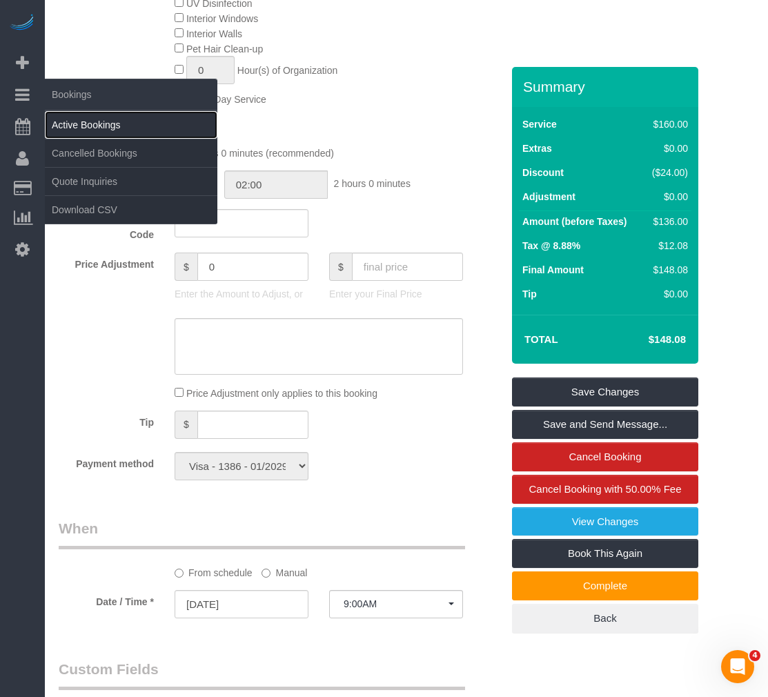
click at [68, 119] on link "Active Bookings" at bounding box center [131, 125] width 173 height 28
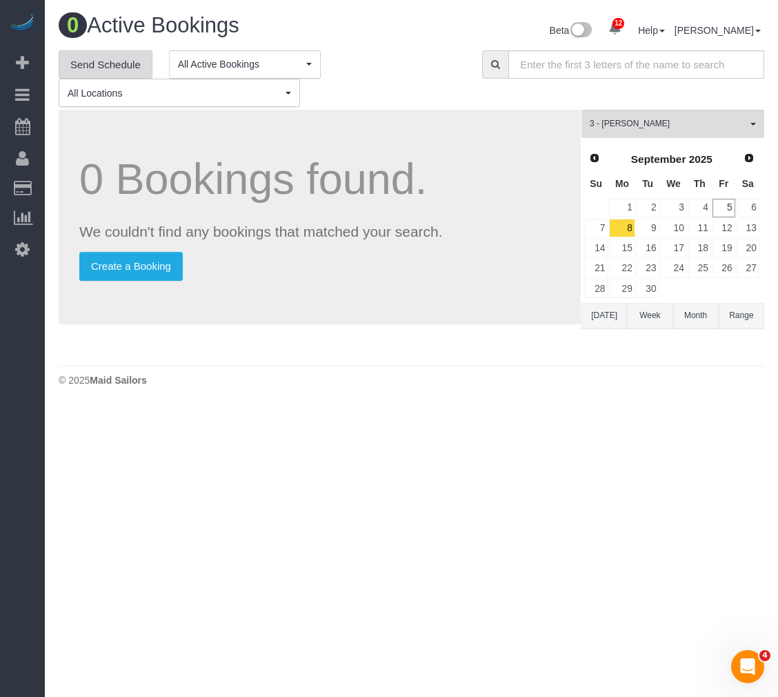
click at [139, 74] on link "Send Schedule" at bounding box center [106, 64] width 94 height 29
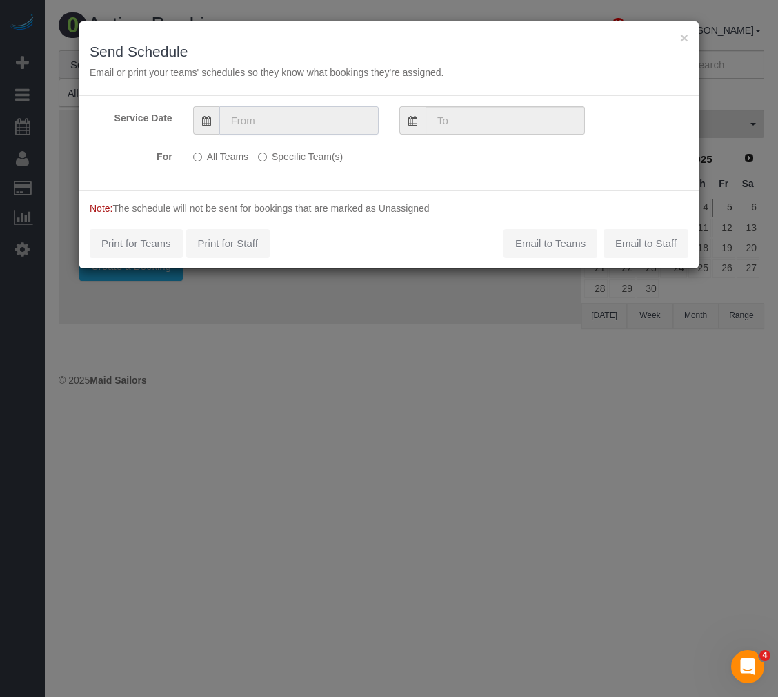
click at [259, 126] on input "text" at bounding box center [298, 120] width 159 height 28
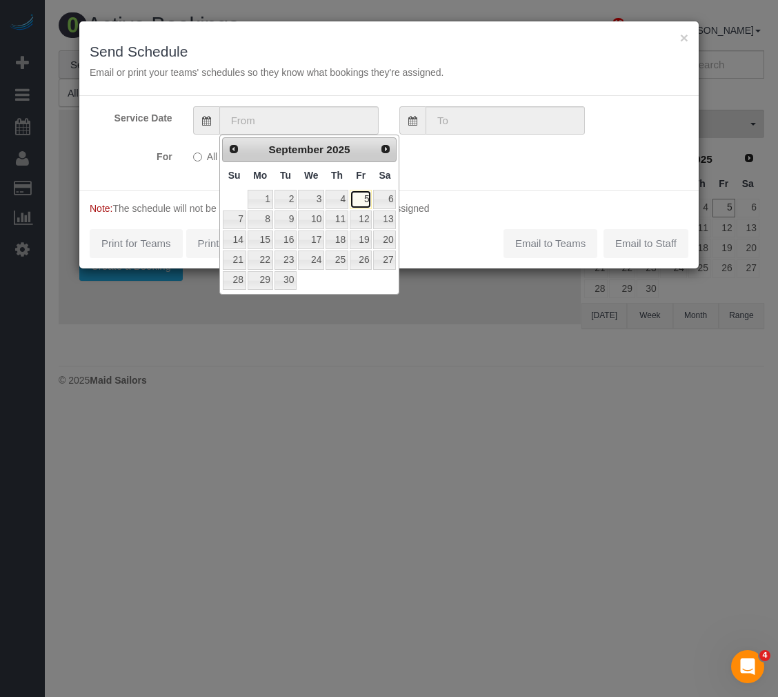
click at [369, 199] on link "5" at bounding box center [361, 199] width 22 height 19
type input "[DATE]"
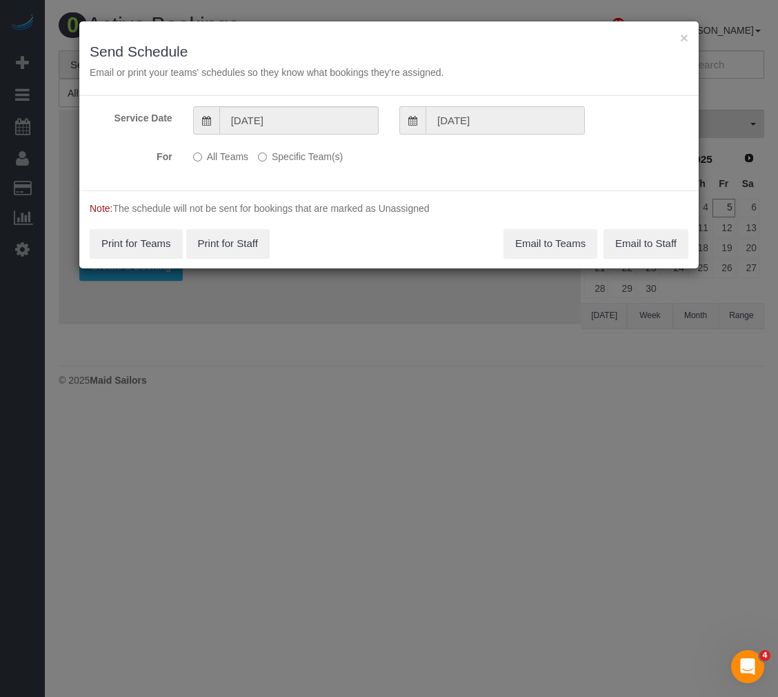
click at [443, 119] on input "[DATE]" at bounding box center [505, 120] width 159 height 28
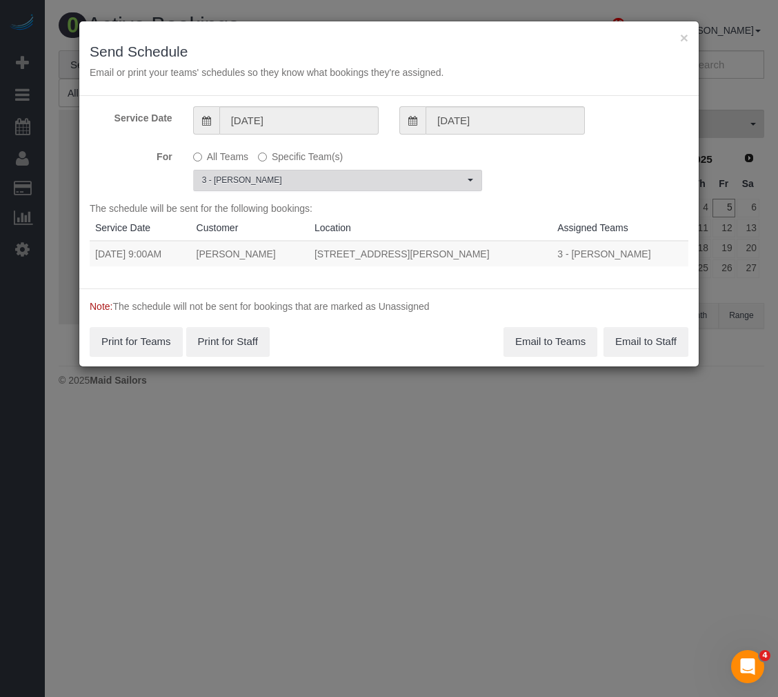
click at [269, 177] on span "3 - [PERSON_NAME]" at bounding box center [333, 181] width 262 height 12
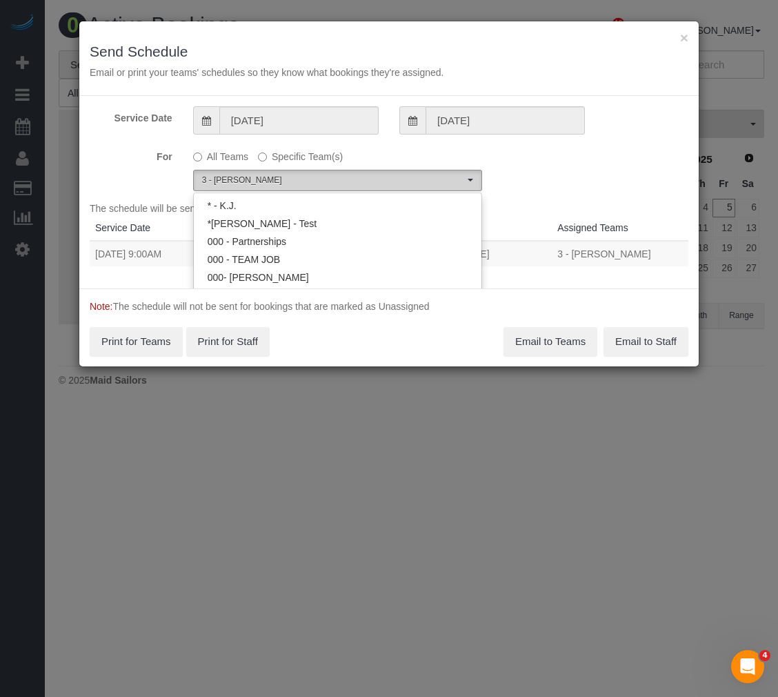
scroll to position [1215, 0]
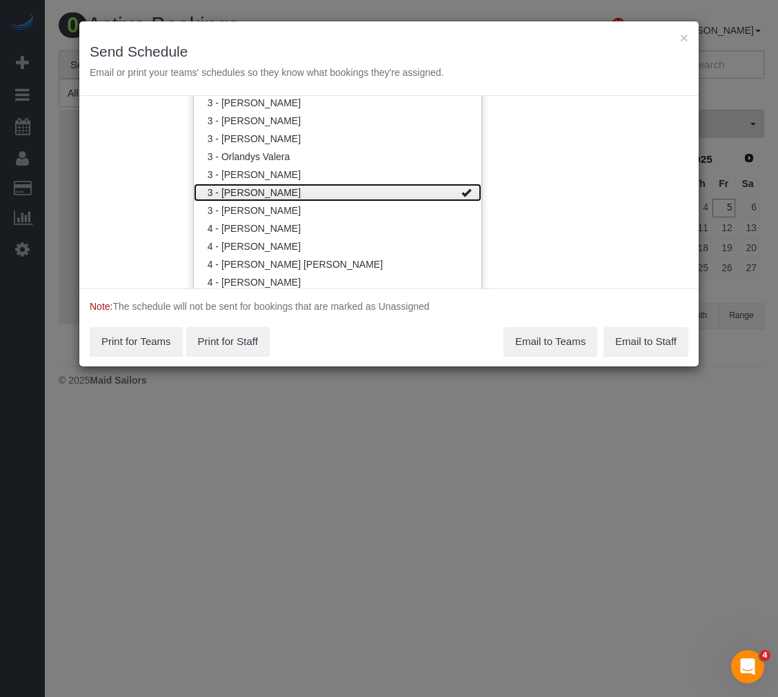
click at [283, 196] on link "3 - [PERSON_NAME]" at bounding box center [338, 193] width 288 height 18
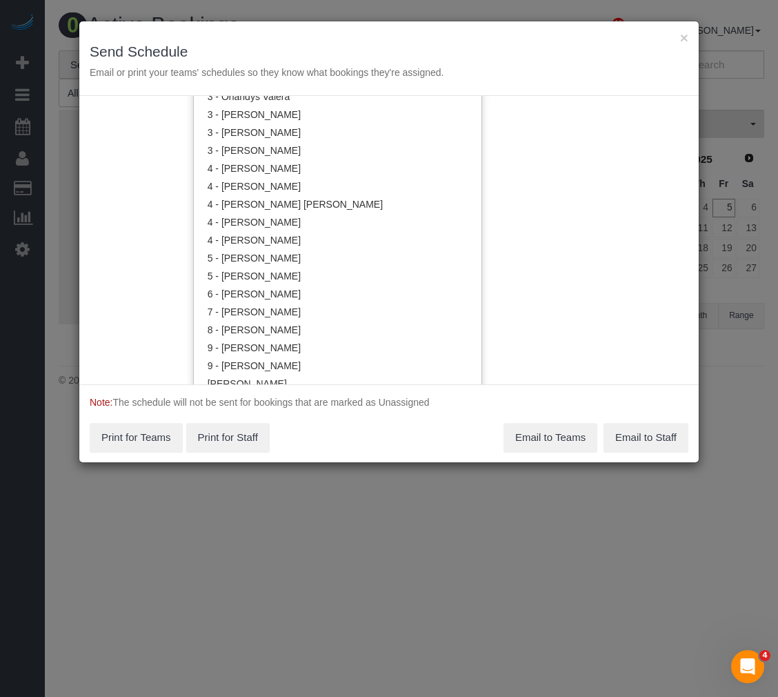
scroll to position [48, 0]
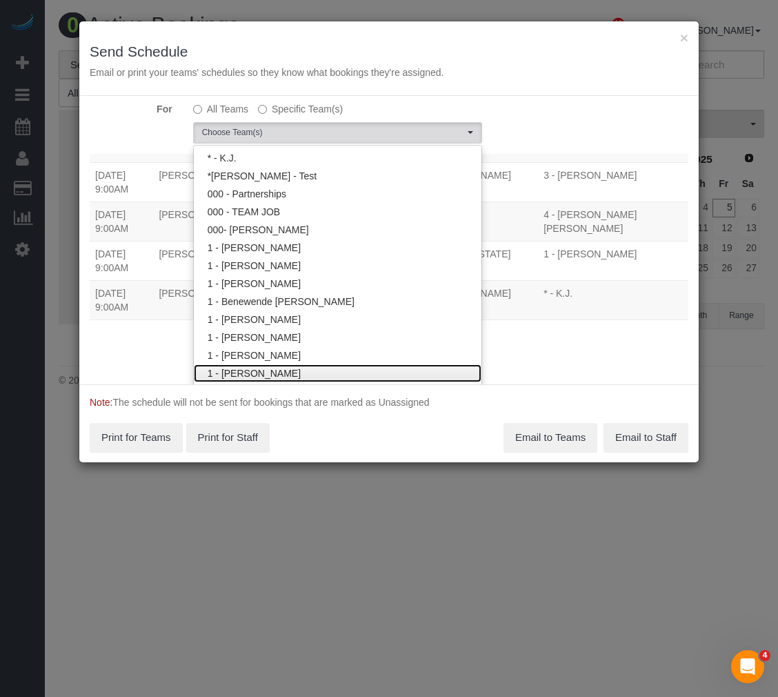
click at [270, 372] on link "1 - [PERSON_NAME]" at bounding box center [338, 373] width 288 height 18
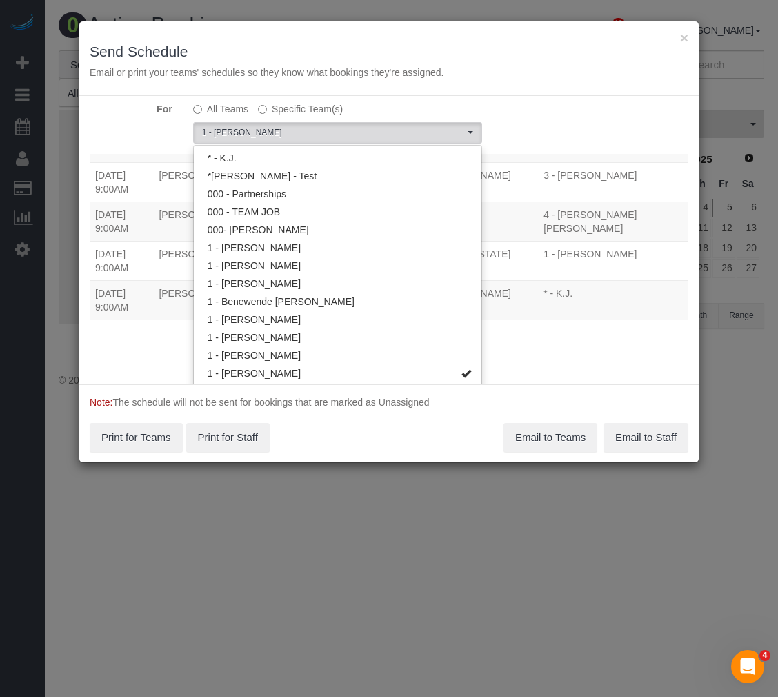
scroll to position [0, 0]
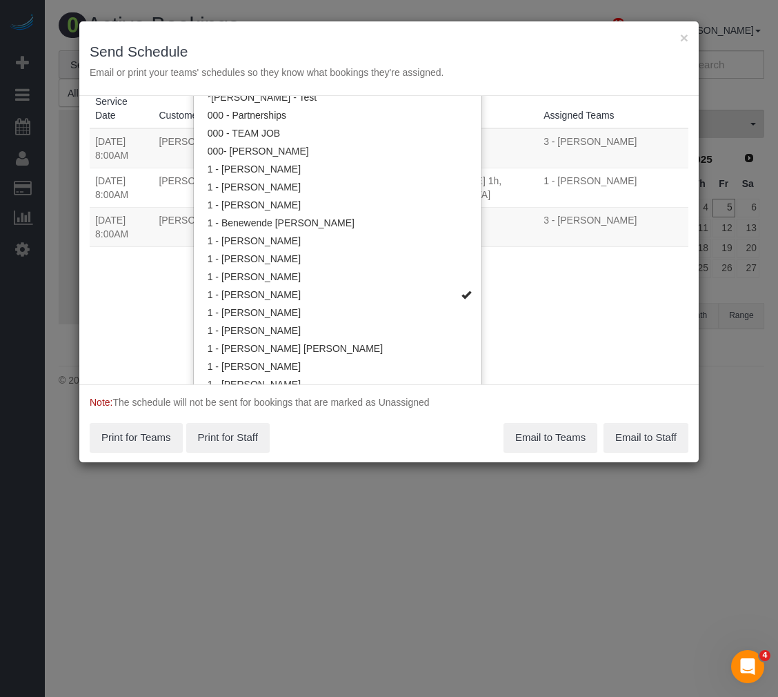
click at [374, 420] on div "× Send Schedule Email or print your teams' schedules so they know what bookings…" at bounding box center [389, 348] width 778 height 697
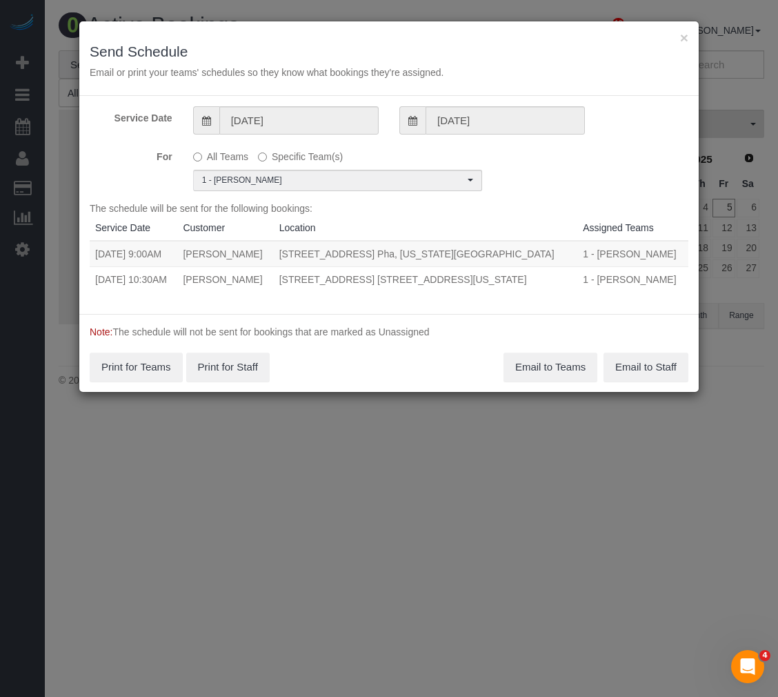
drag, startPoint x: 92, startPoint y: 283, endPoint x: 506, endPoint y: 277, distance: 413.4
click at [506, 277] on tr "09/05/2025 10:30AM Rachel Fleszar 800 6th Avenue, Apt. 28b, New York, NY 10001 …" at bounding box center [389, 279] width 599 height 26
copy tr "09/05/2025 10:30AM Rachel Fleszar 800 6th Avenue, Apt. 28b, New York, NY 10001"
click at [551, 360] on button "Email to Teams" at bounding box center [551, 367] width 94 height 29
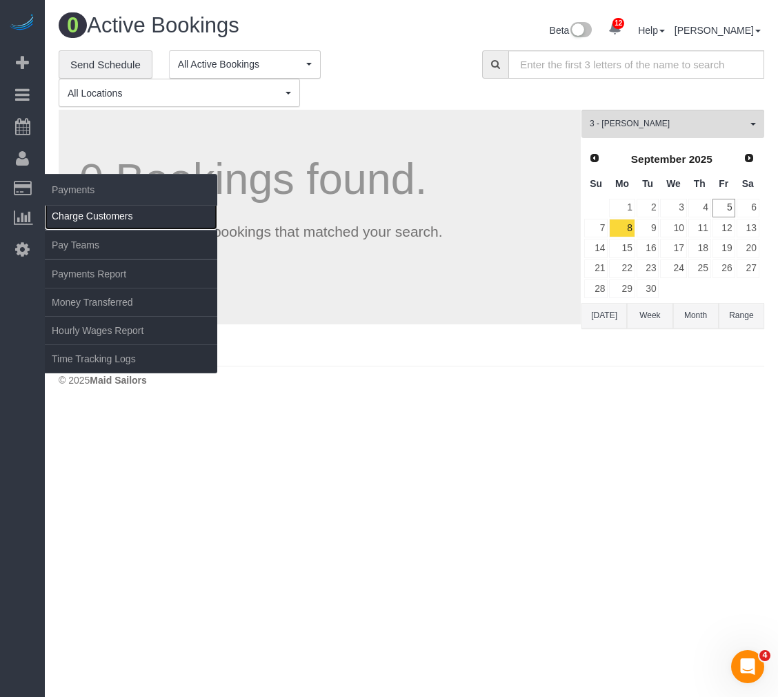
click at [98, 221] on link "Charge Customers" at bounding box center [131, 216] width 173 height 28
select select
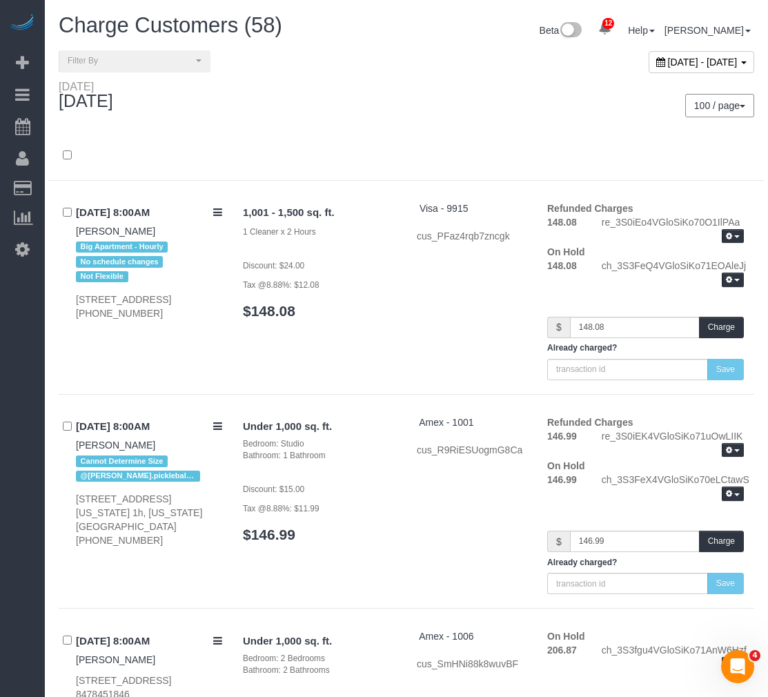
click at [316, 135] on div at bounding box center [406, 156] width 716 height 50
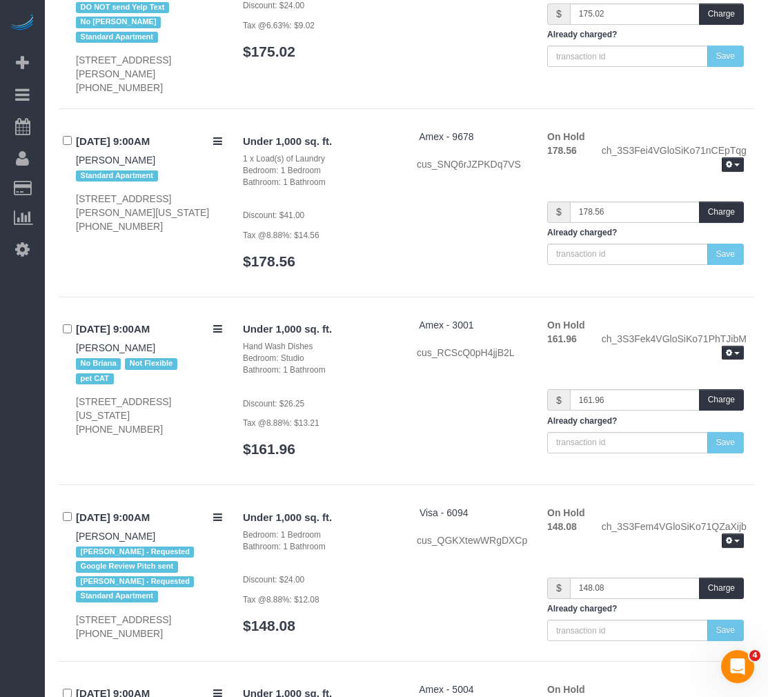
scroll to position [3760, 0]
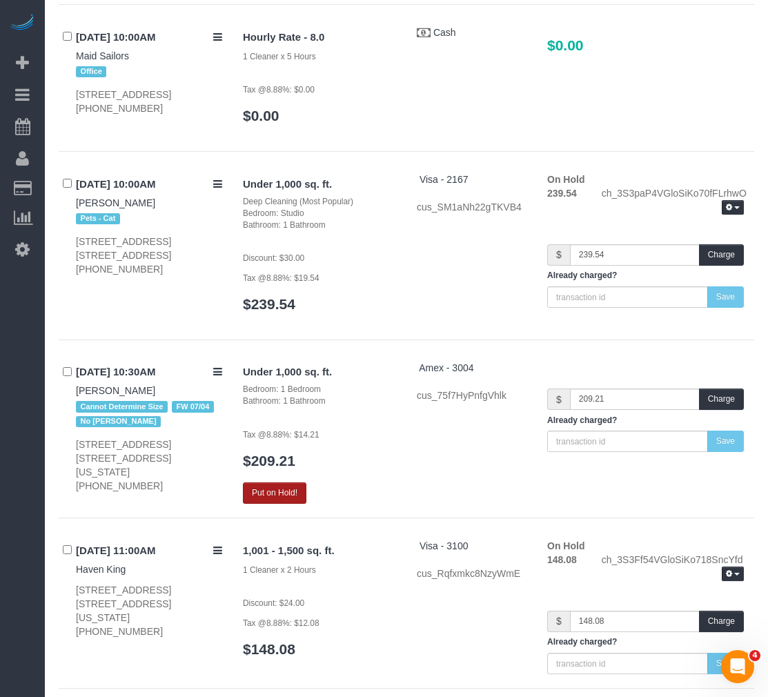
click at [297, 482] on button "Put on Hold!" at bounding box center [274, 492] width 63 height 21
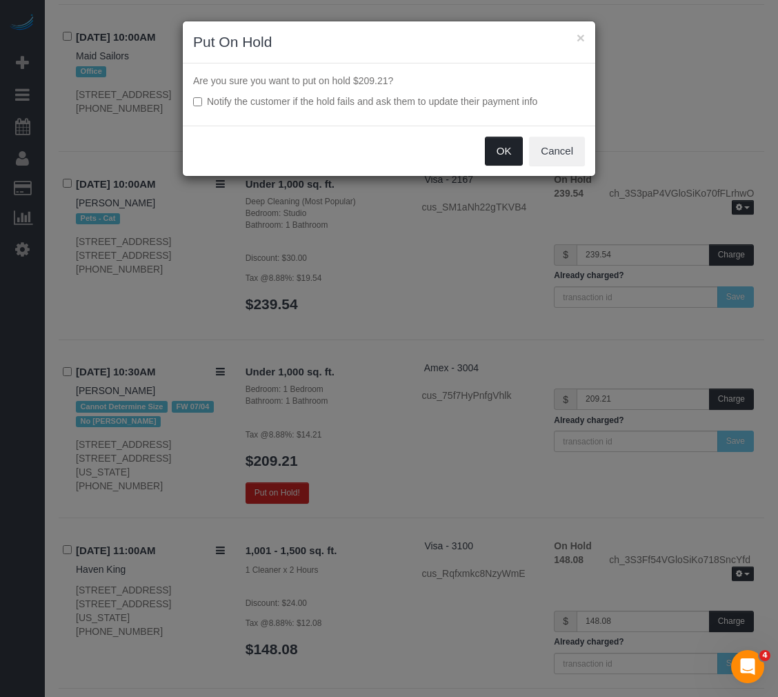
click at [509, 148] on button "OK" at bounding box center [504, 151] width 39 height 29
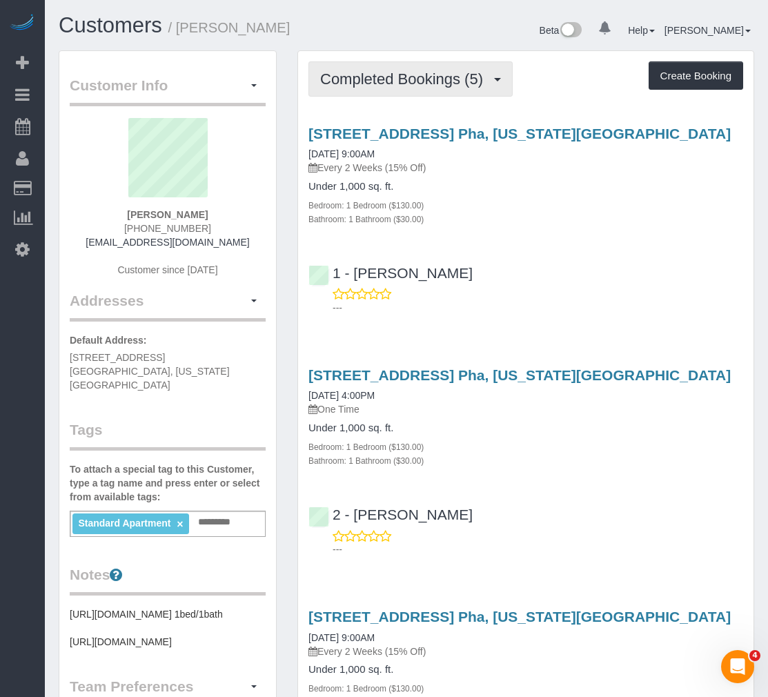
click at [362, 77] on span "Completed Bookings (5)" at bounding box center [405, 78] width 170 height 17
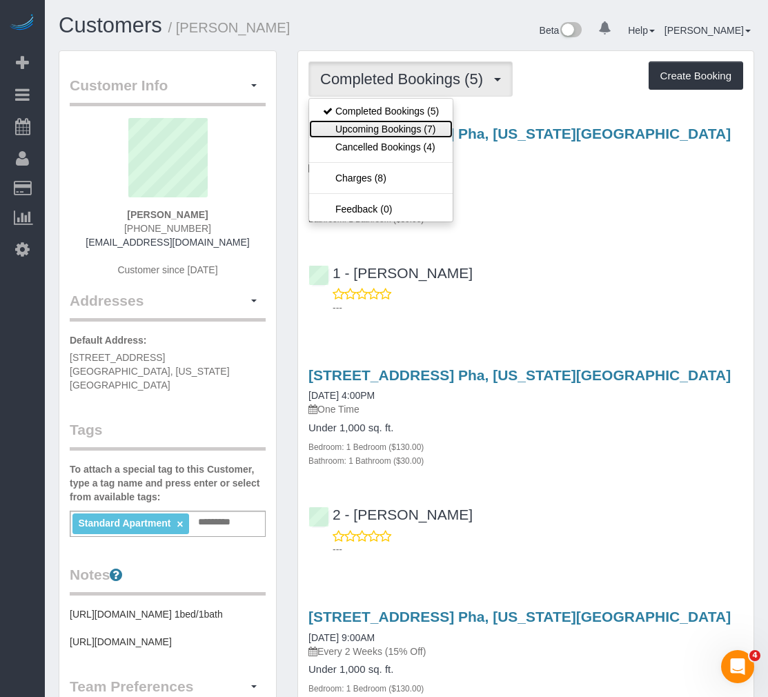
click at [361, 130] on link "Upcoming Bookings (7)" at bounding box center [381, 129] width 144 height 18
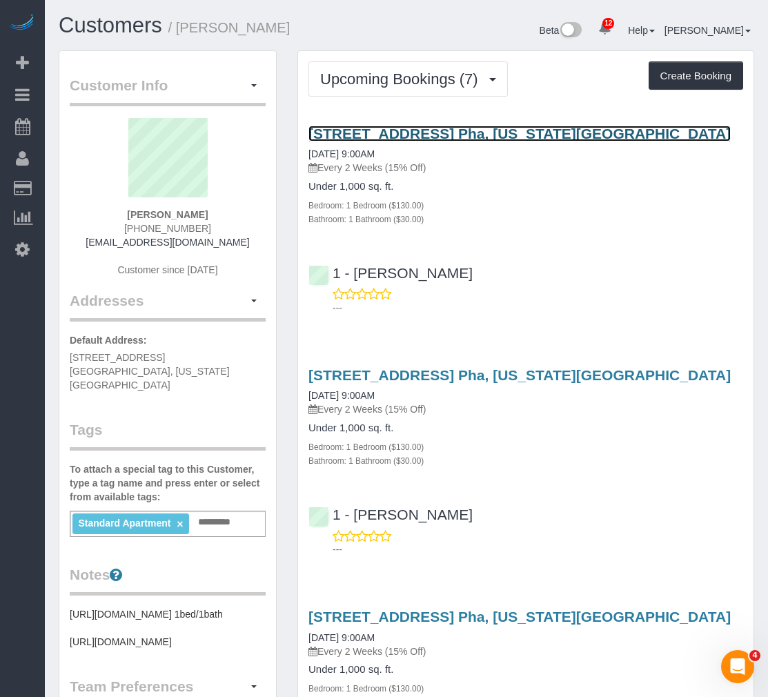
click at [464, 139] on link "[STREET_ADDRESS] Pha, [US_STATE][GEOGRAPHIC_DATA]" at bounding box center [519, 134] width 422 height 16
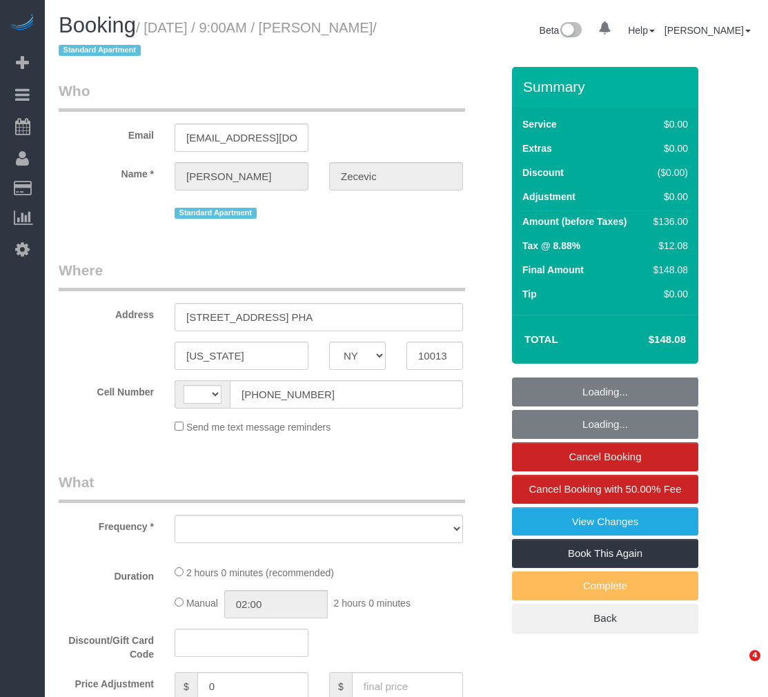
select select "NY"
select select "string:[GEOGRAPHIC_DATA]"
select select "object:732"
select select "1"
select select "number:56"
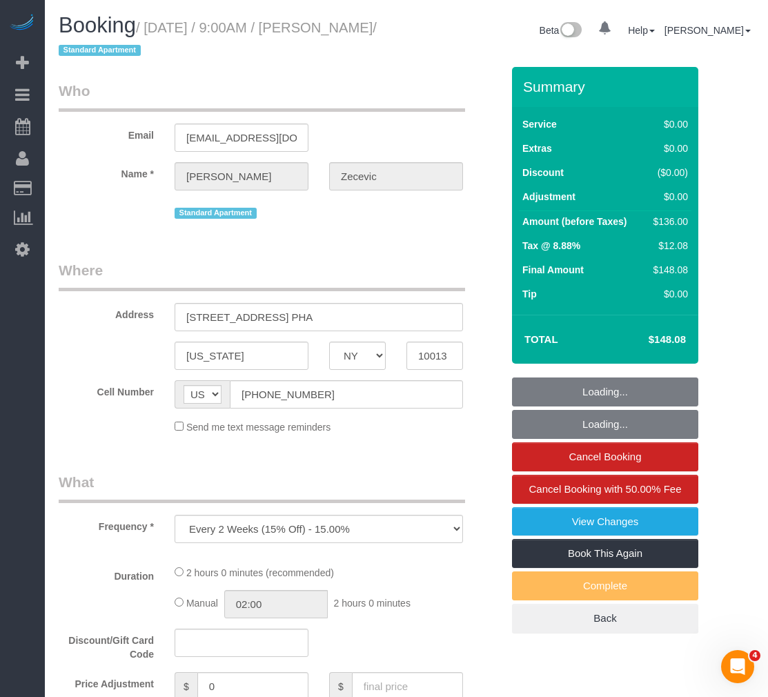
select select "number:70"
select select "number:15"
select select "number:5"
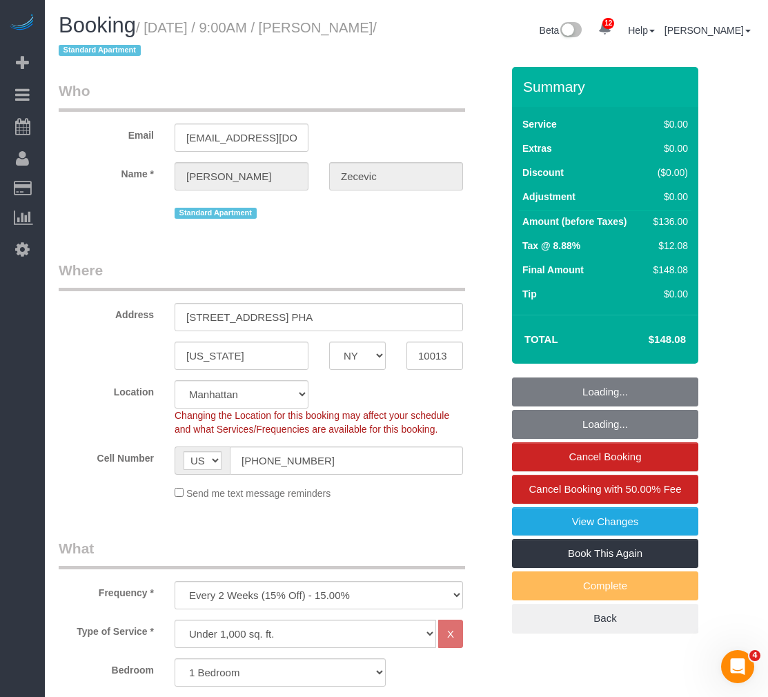
select select "string:stripe-pm_1RYTMZ4VGloSiKo7i57IXIcV"
select select "spot1"
select select "object:994"
select select "1"
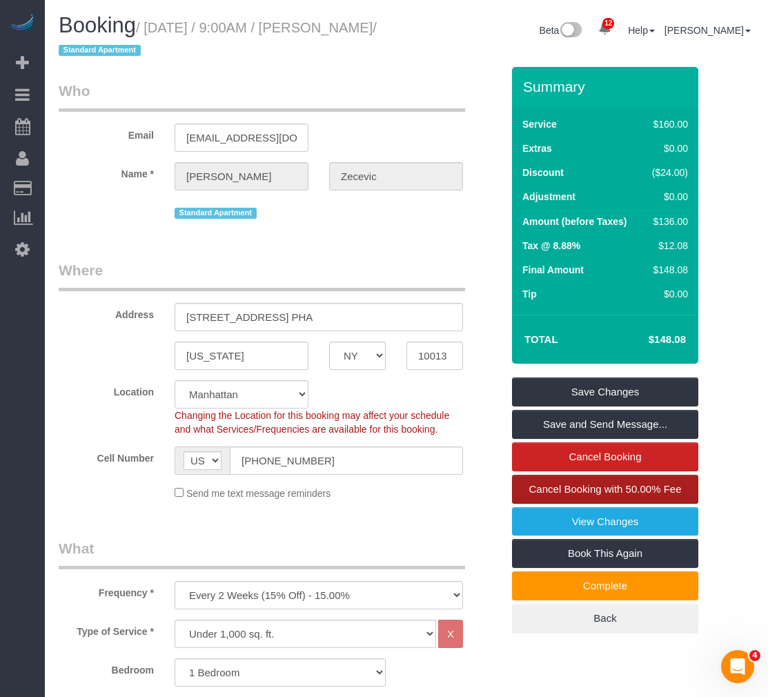
click at [584, 489] on span "Cancel Booking with 50.00% Fee" at bounding box center [605, 489] width 153 height 12
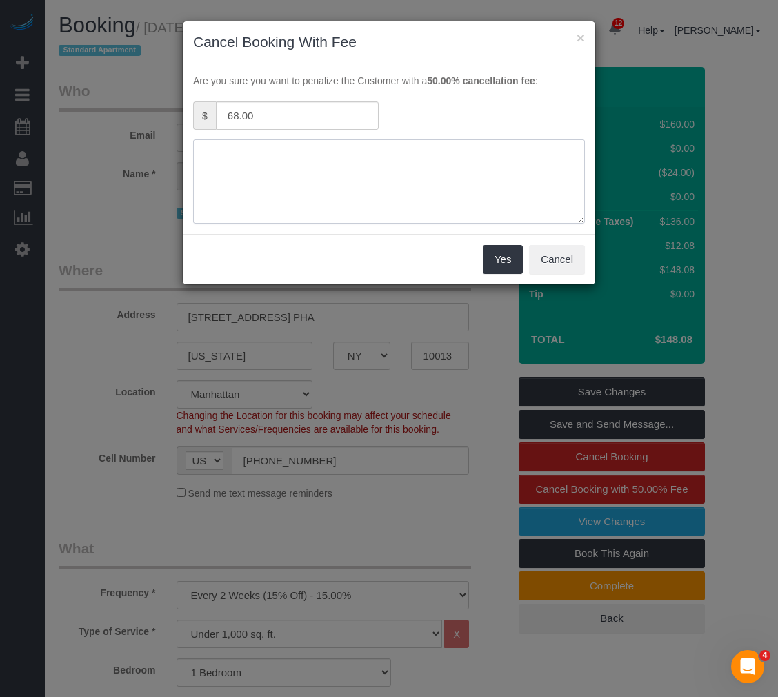
click at [385, 170] on textarea at bounding box center [389, 181] width 392 height 84
type textarea "lockout"
click at [502, 265] on button "Yes" at bounding box center [503, 259] width 40 height 29
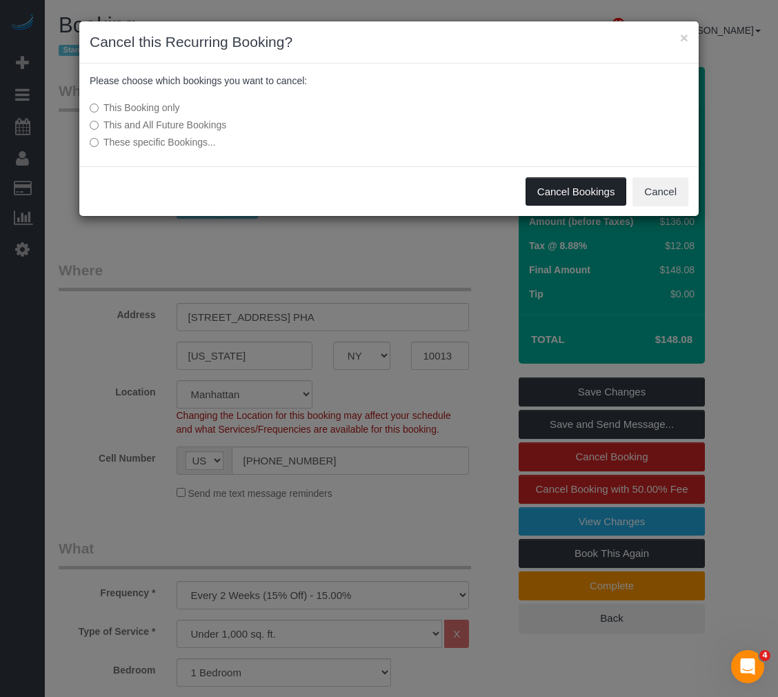
click at [563, 183] on button "Cancel Bookings" at bounding box center [576, 191] width 101 height 29
